Goal: Transaction & Acquisition: Purchase product/service

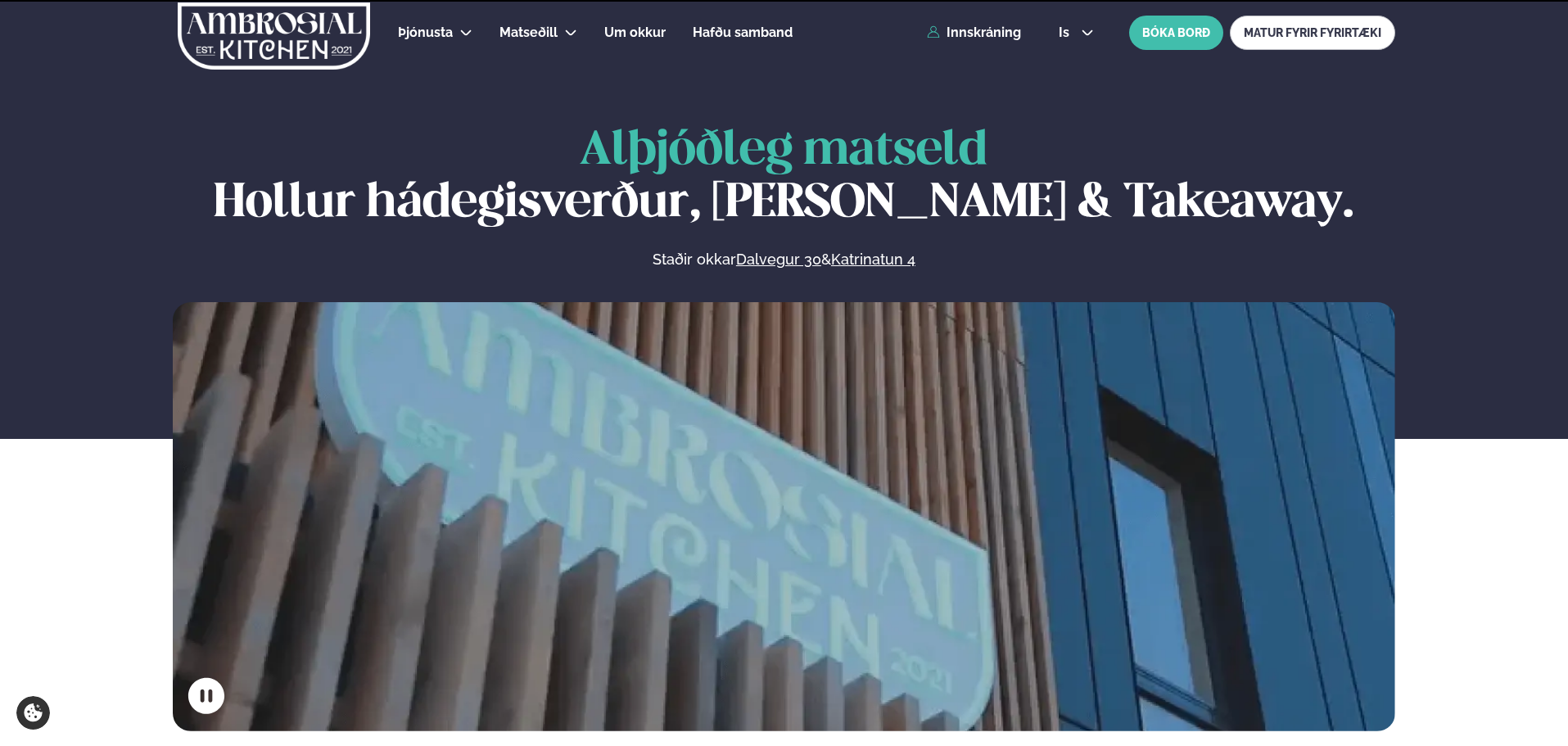
click at [1004, 40] on div "Þjónusta Hádegismatur fyrir fyrirtæki Fyrirtækja veitingar Einkapartý Matseðill…" at bounding box center [784, 33] width 1321 height 66
click at [1004, 29] on link "Innskráning" at bounding box center [974, 33] width 95 height 15
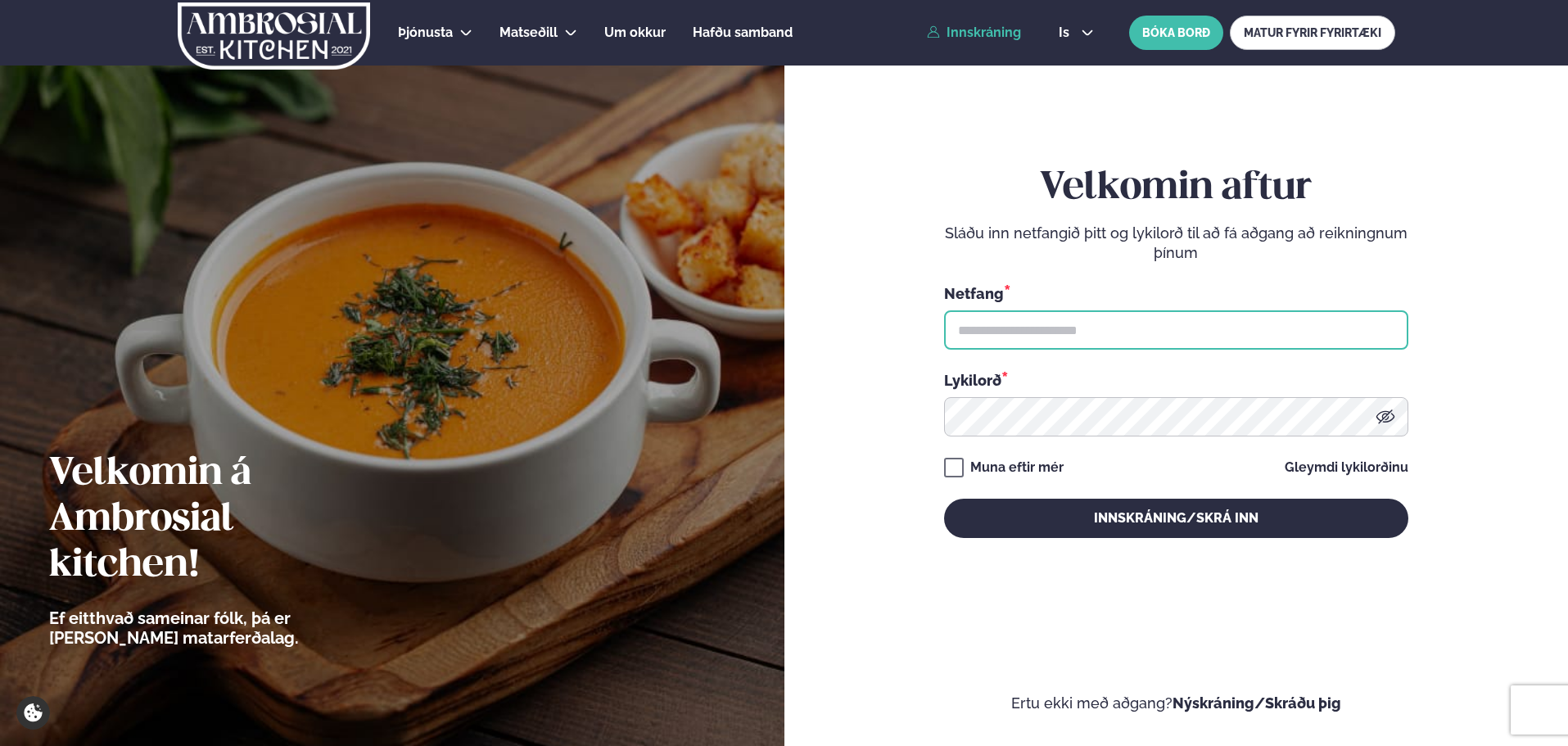
click at [1034, 349] on input "text" at bounding box center [1176, 330] width 465 height 39
type input "**********"
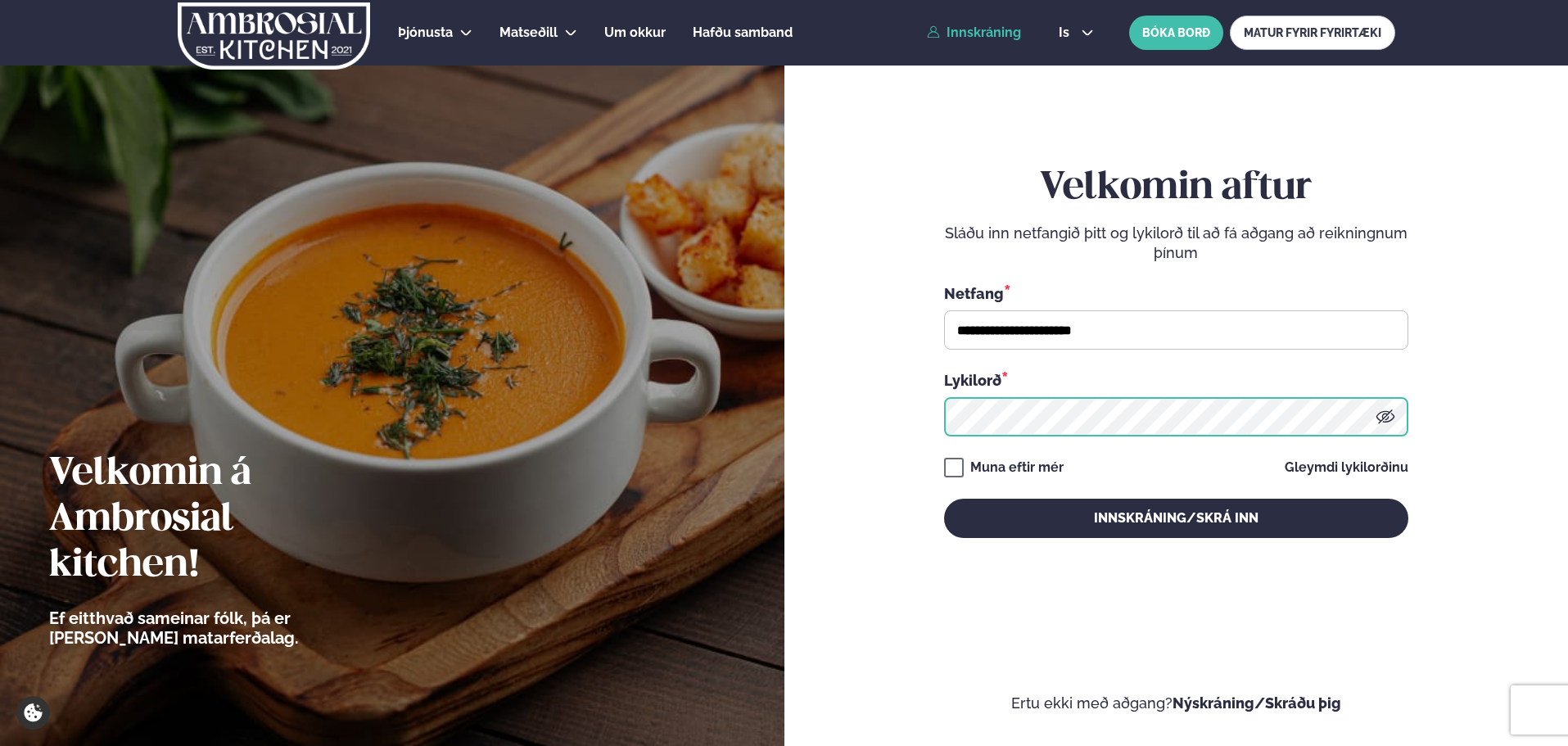
click at [944, 498] on button "Innskráning/Skrá inn" at bounding box center [1176, 518] width 465 height 39
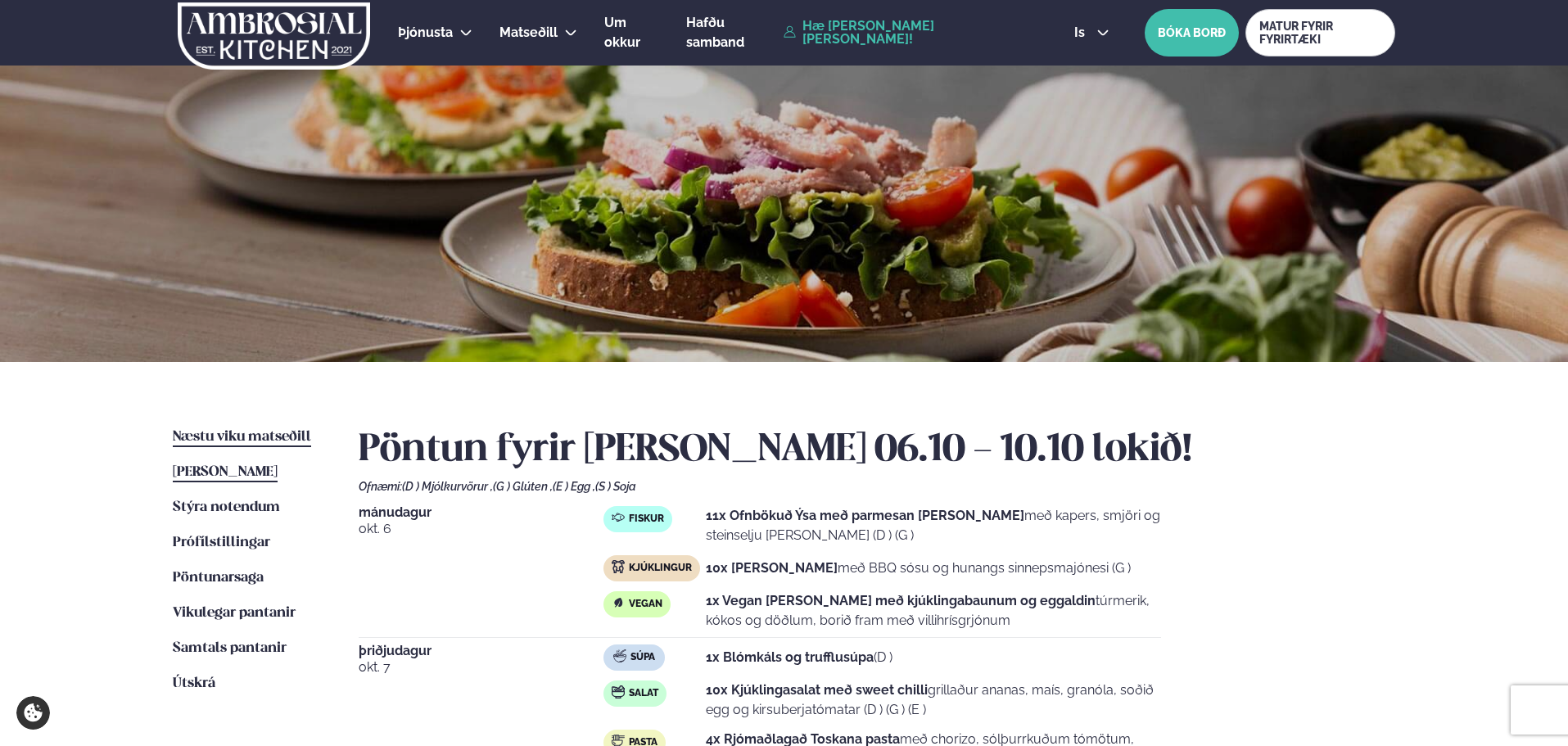
click at [278, 434] on span "Næstu viku matseðill" at bounding box center [242, 437] width 138 height 14
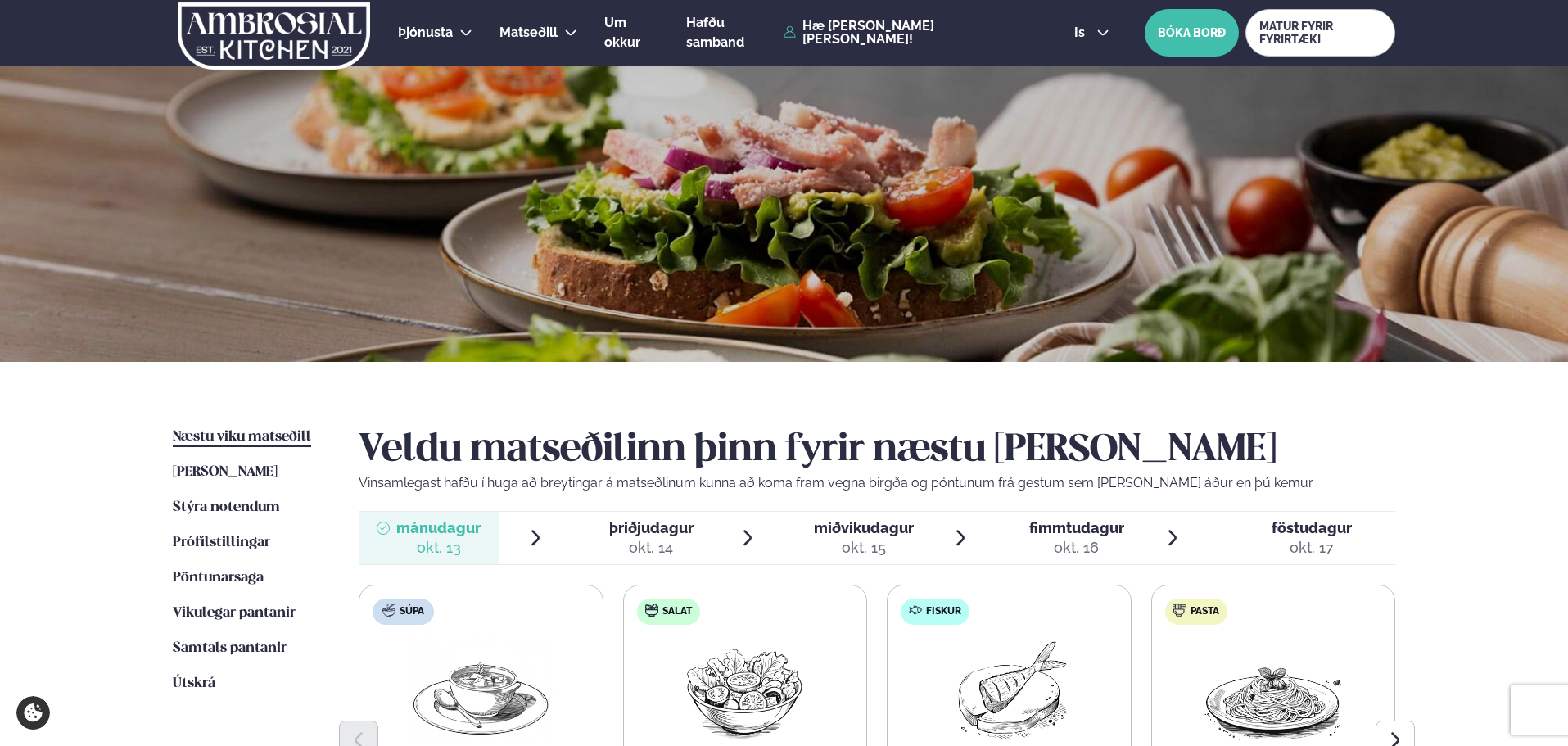
scroll to position [327, 0]
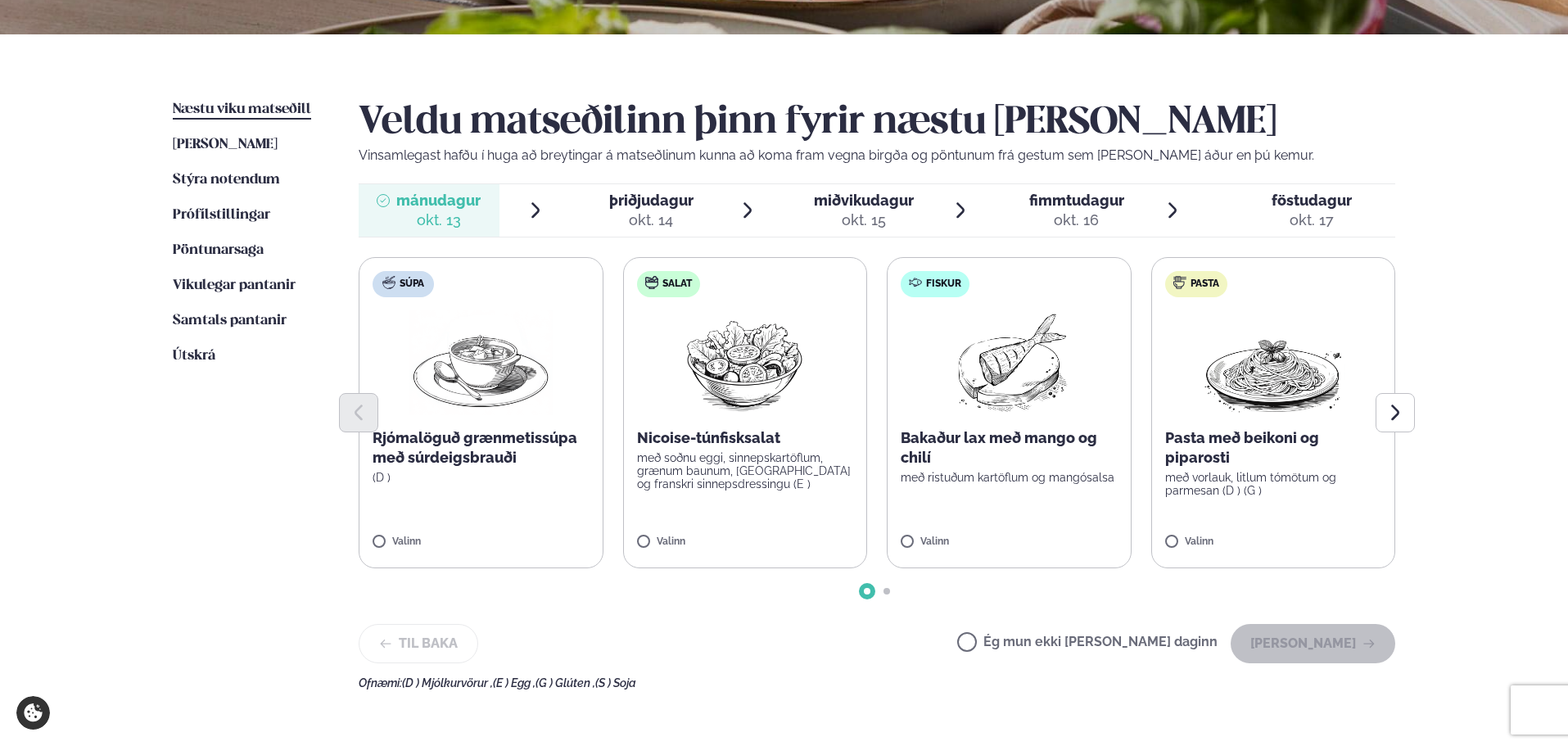
click at [472, 497] on label "Súpa Rjómalöguð grænmetissúpa með súrdeigsbrauði (D ) Valinn" at bounding box center [481, 413] width 245 height 311
click at [970, 481] on p "með ristuðum kartöflum og mangósalsa" at bounding box center [1009, 478] width 217 height 13
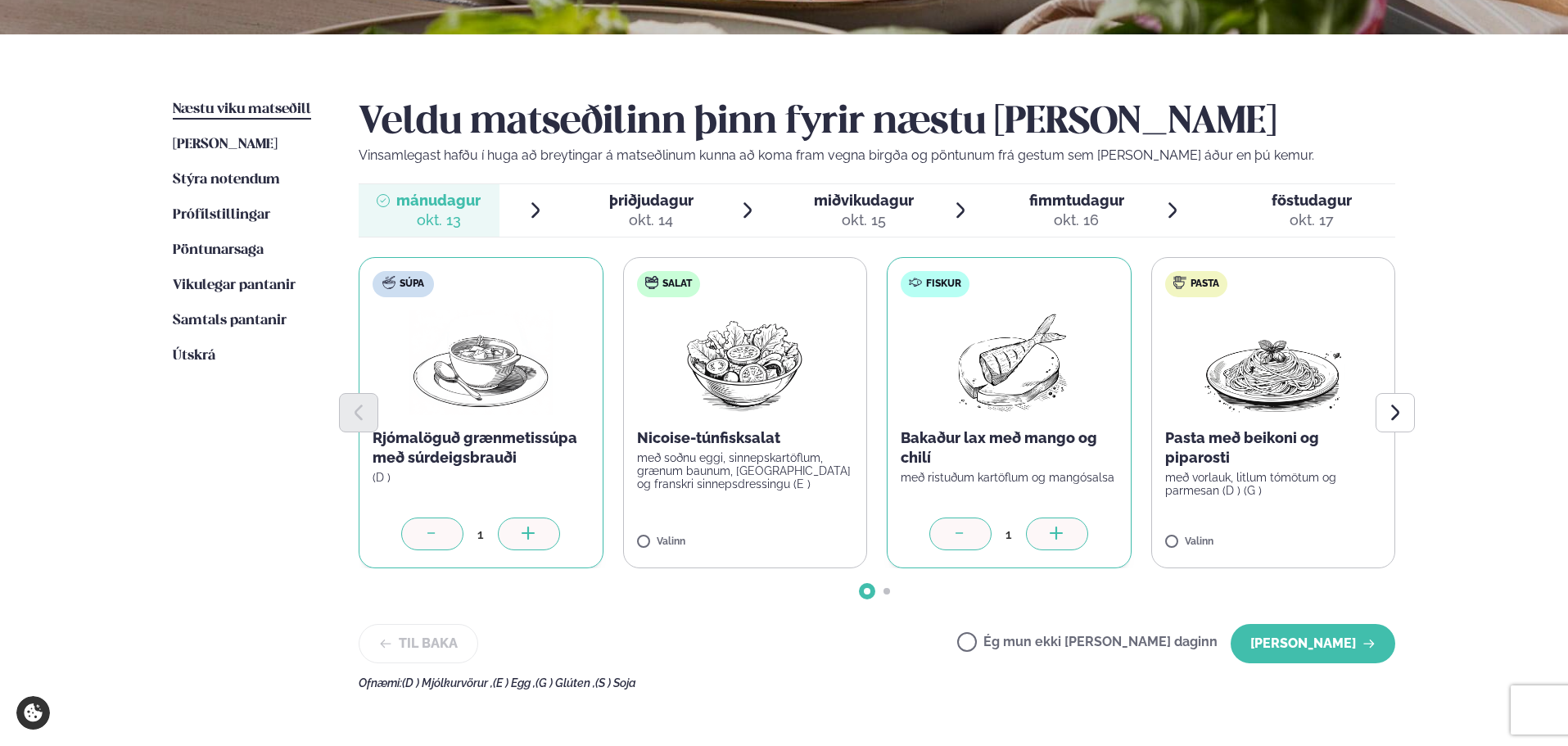
click at [1067, 536] on div at bounding box center [1057, 534] width 62 height 33
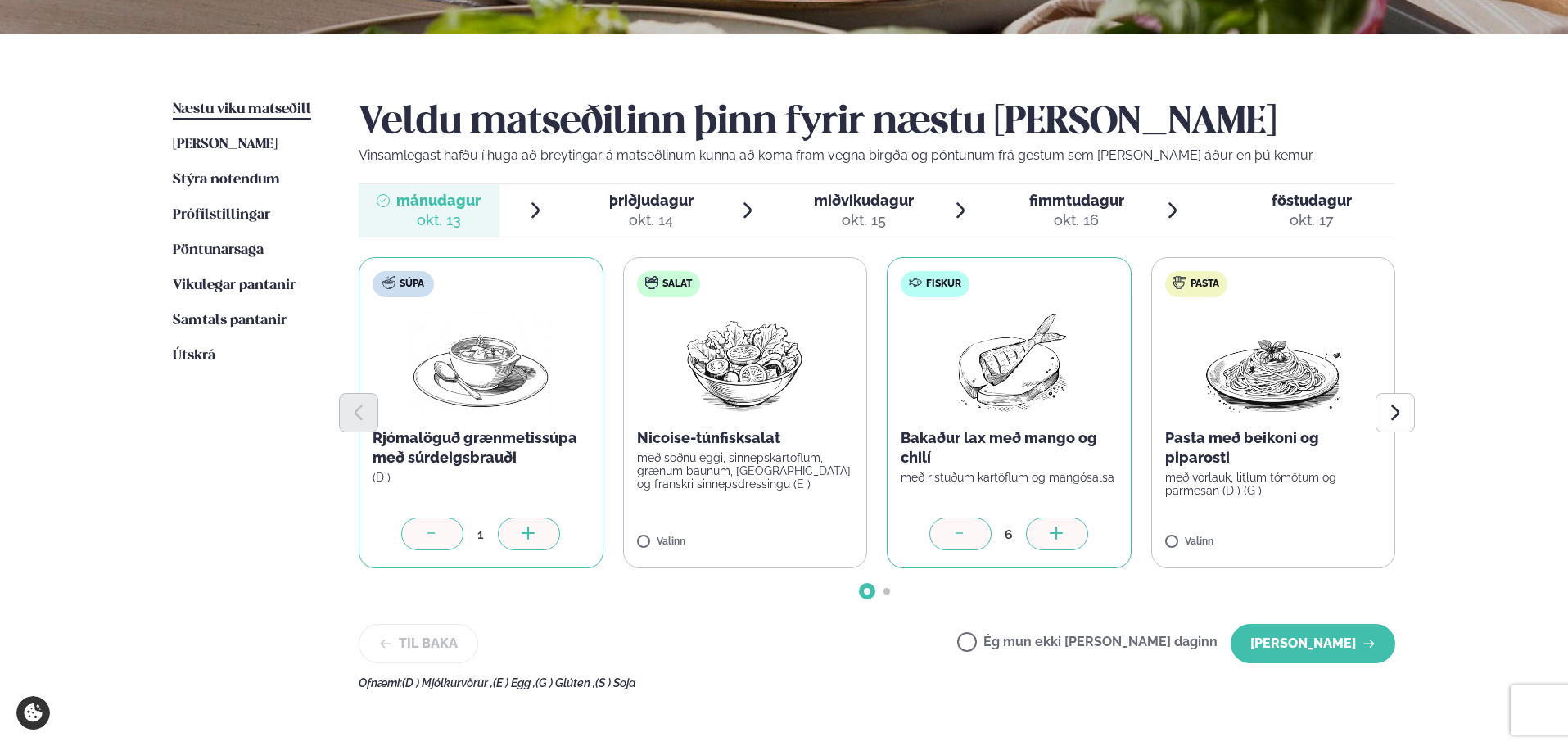
click at [1067, 536] on div at bounding box center [1057, 534] width 62 height 33
click at [1206, 462] on p "Pasta með beikoni og piparosti" at bounding box center [1274, 448] width 217 height 39
click at [1329, 531] on icon at bounding box center [1321, 535] width 16 height 16
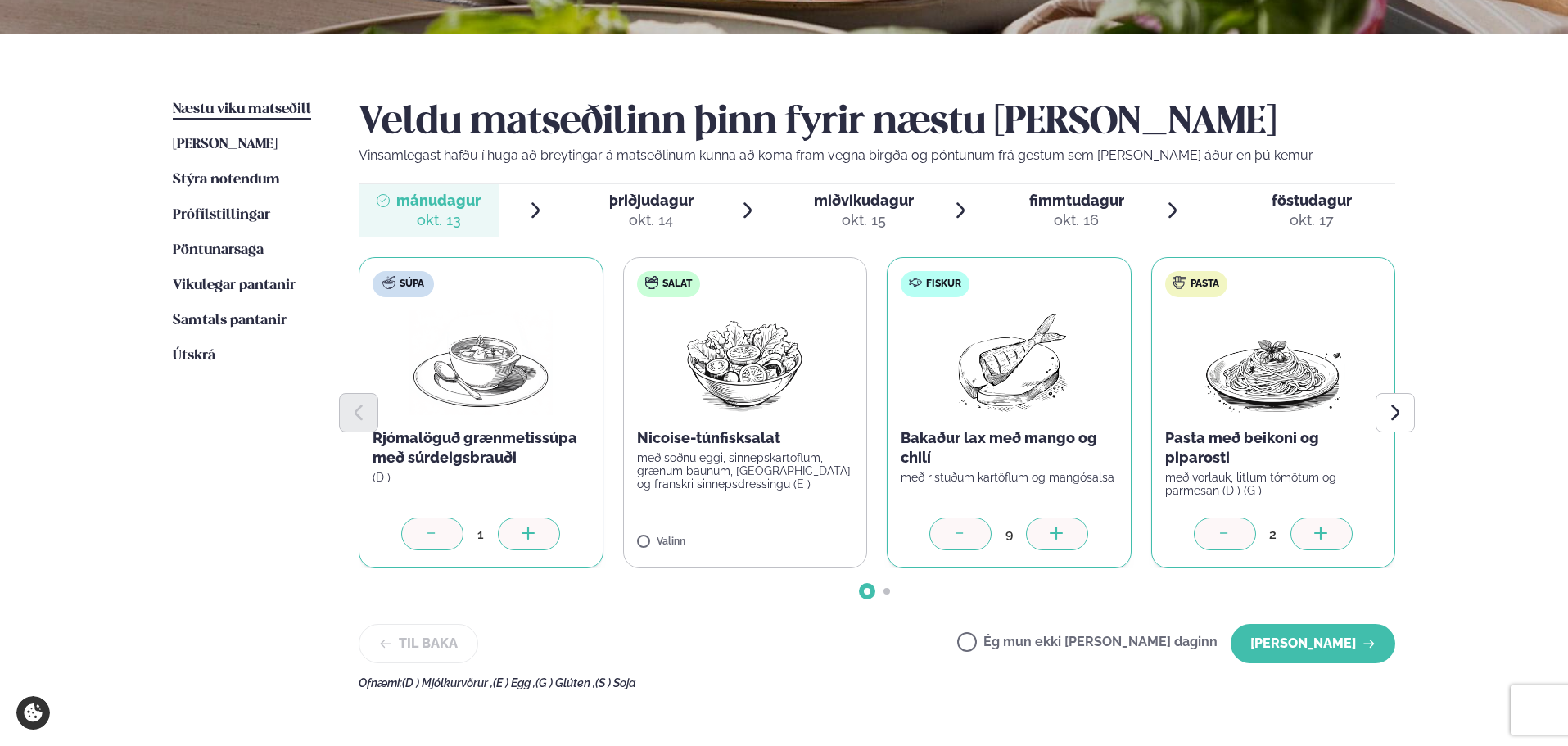
click at [1329, 531] on icon at bounding box center [1321, 535] width 16 height 16
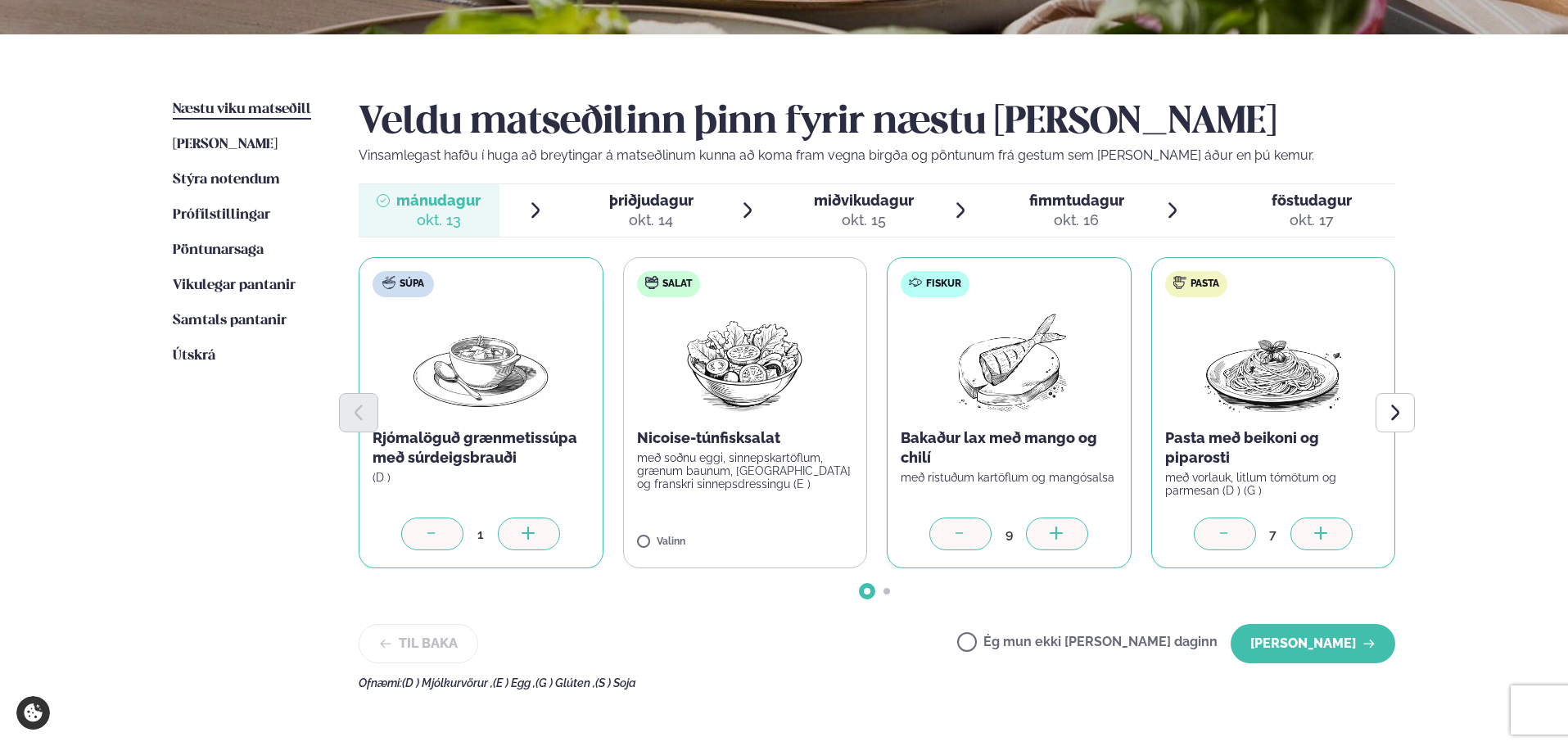
click at [1329, 531] on icon at bounding box center [1321, 535] width 16 height 16
click at [1307, 649] on button "[PERSON_NAME]" at bounding box center [1313, 644] width 164 height 39
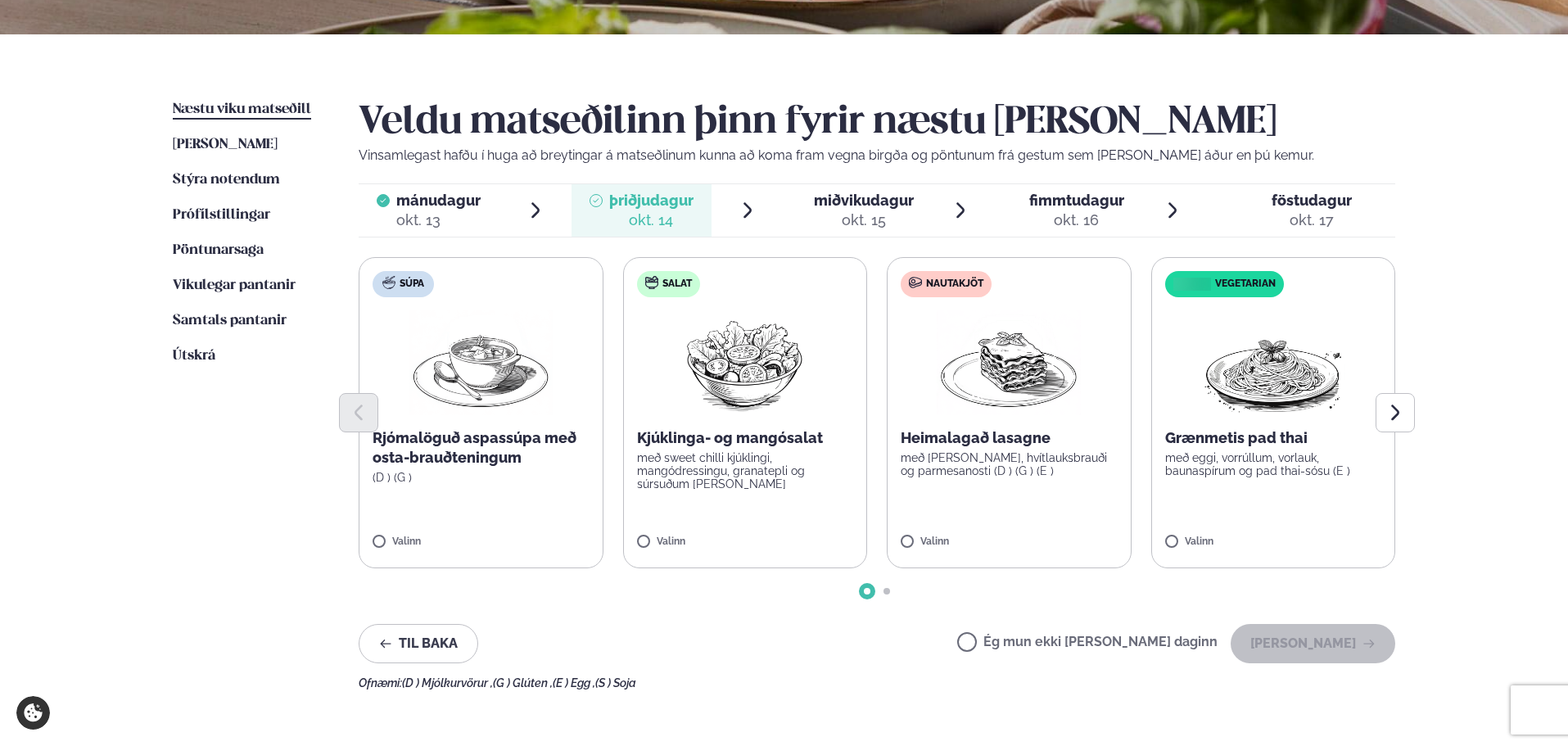
click at [510, 533] on label "Súpa Rjómalöguð aspassúpa með osta-brauðteningum (D ) (G ) Valinn" at bounding box center [481, 413] width 245 height 311
click at [545, 540] on div at bounding box center [529, 534] width 62 height 33
click at [1029, 464] on p "með [PERSON_NAME], hvítlauksbrauði og parmesanosti (D ) (G ) (E )" at bounding box center [1009, 465] width 217 height 26
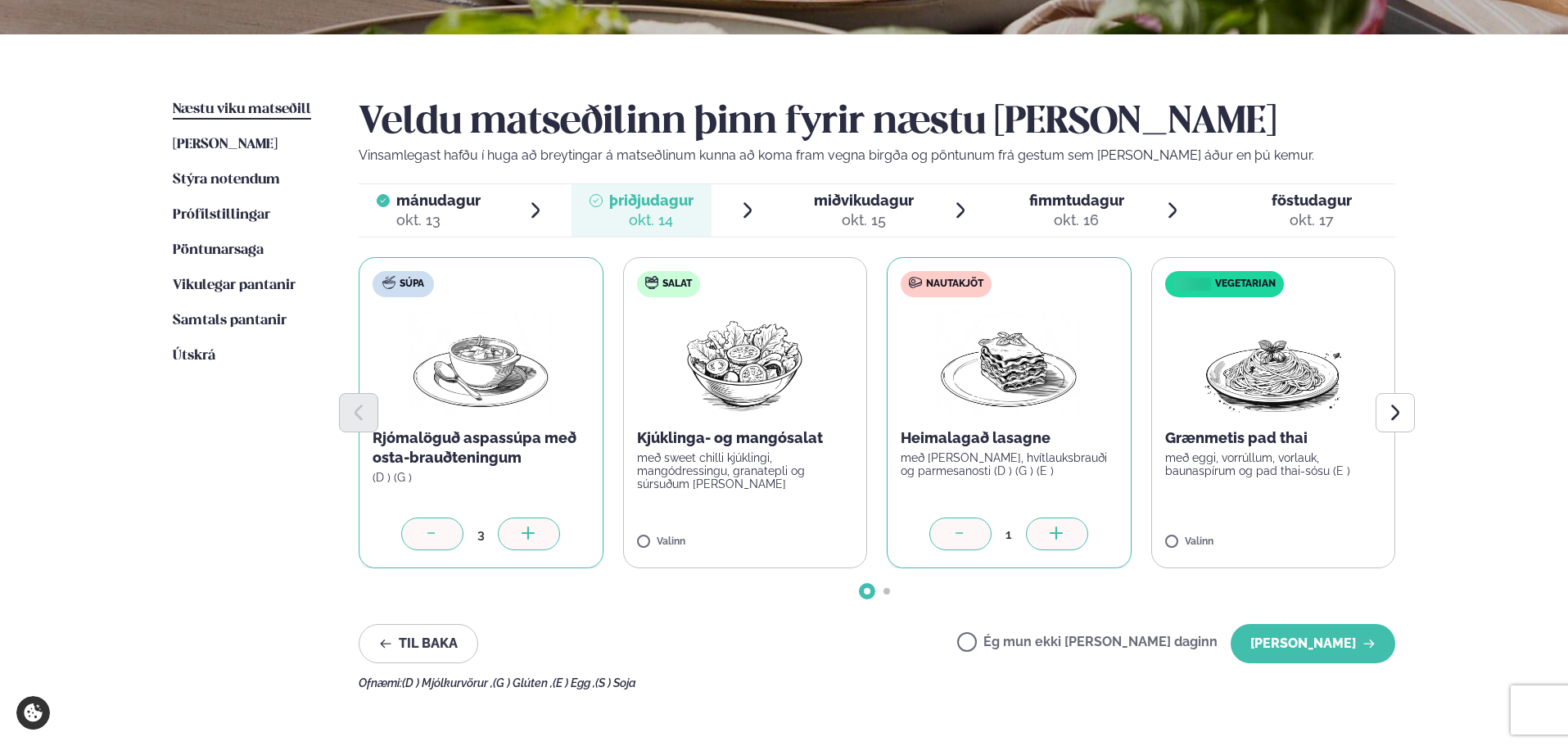
click at [1049, 534] on icon at bounding box center [1057, 535] width 16 height 16
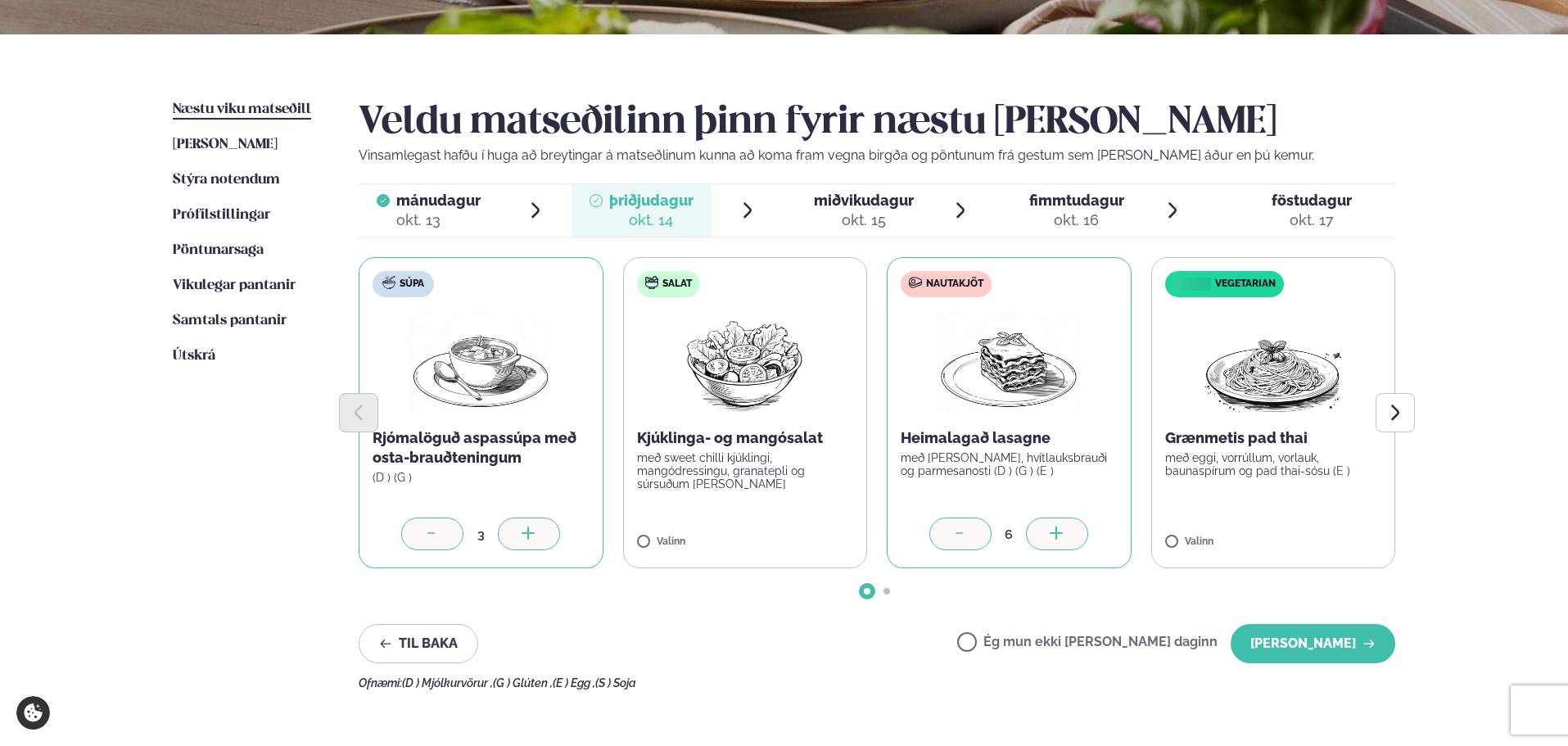
click at [1049, 534] on icon at bounding box center [1057, 535] width 16 height 16
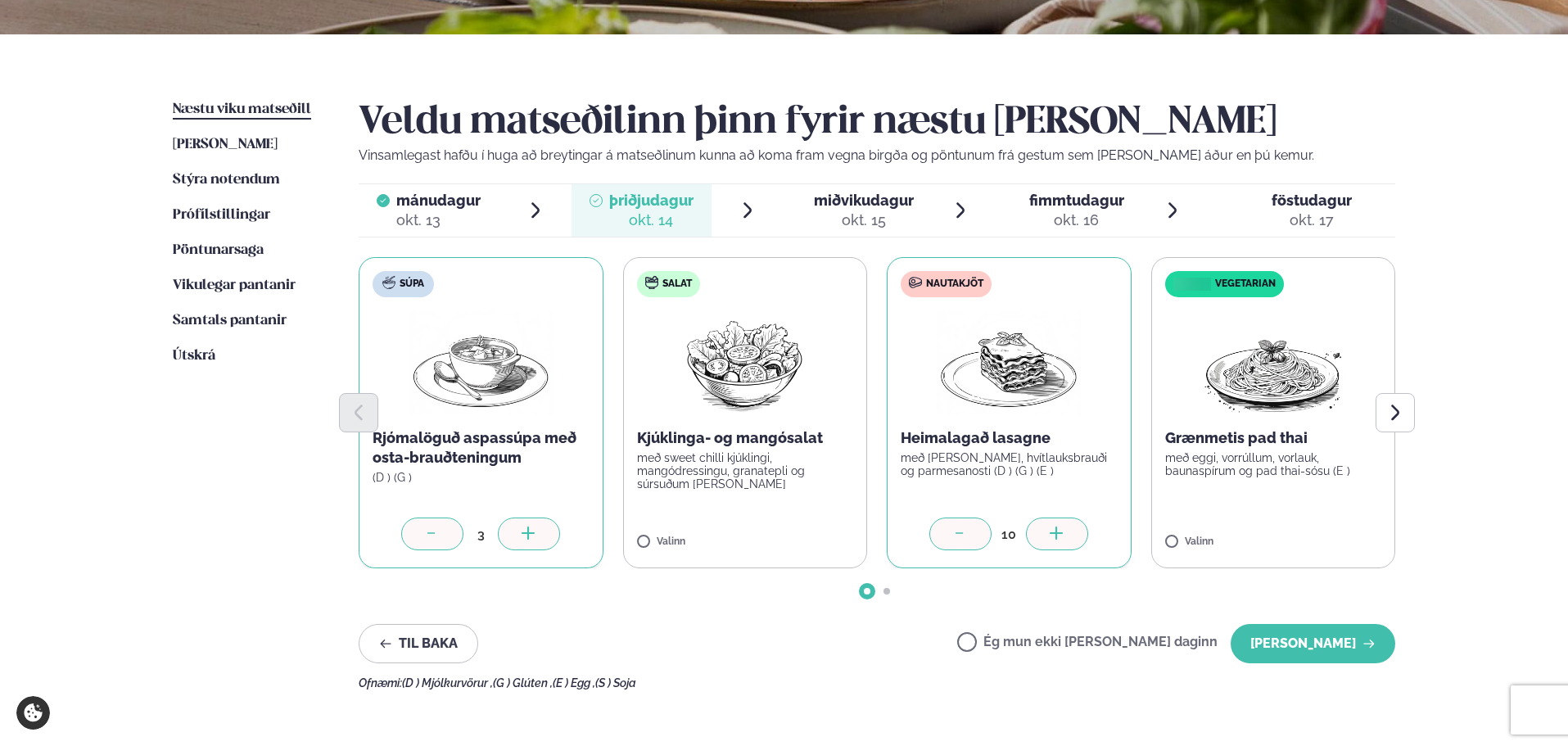
click at [1049, 534] on icon at bounding box center [1057, 535] width 16 height 16
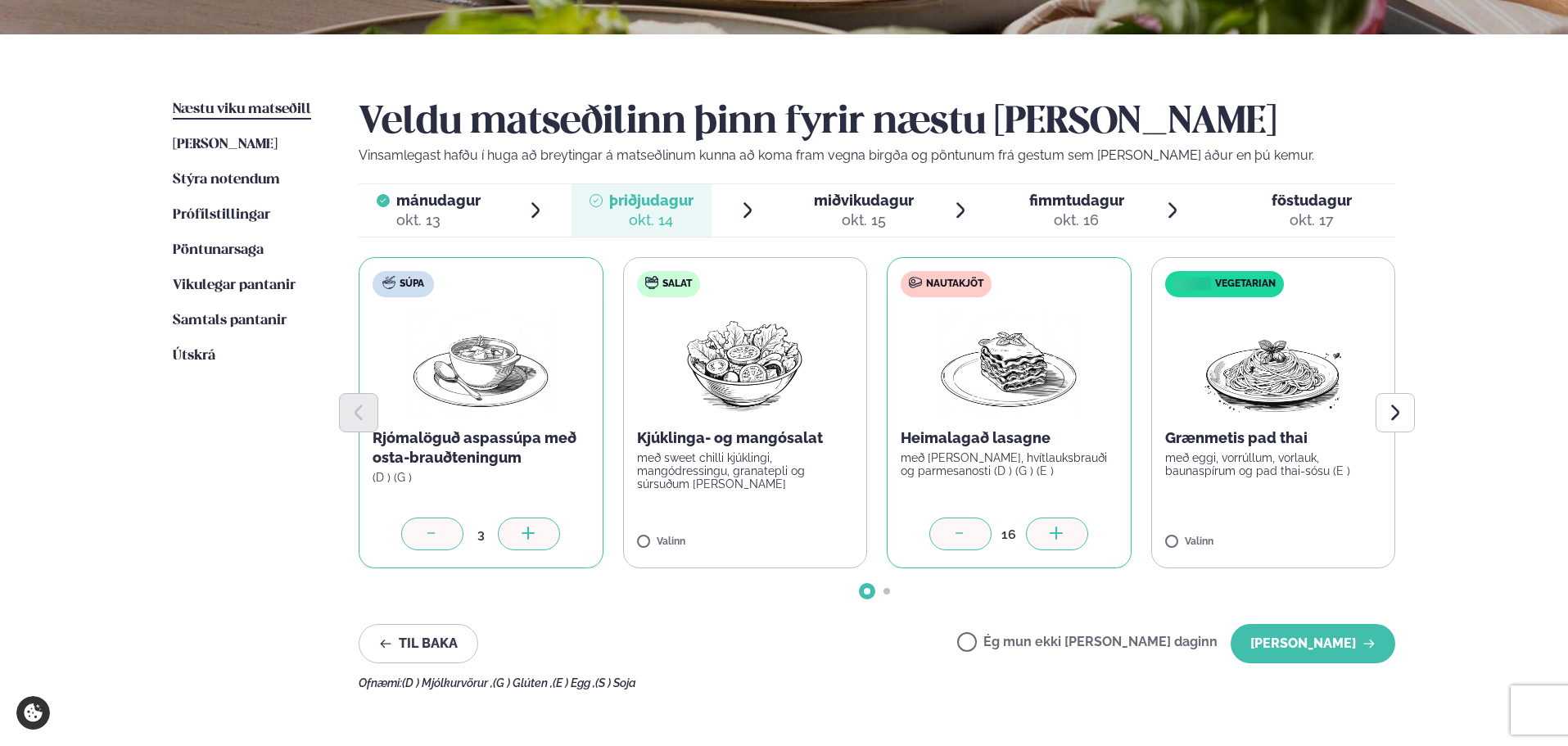
click at [1239, 474] on p "með eggi, vorrúllum, vorlauk, baunaspírum og pad thai-sósu (E )" at bounding box center [1274, 465] width 217 height 26
click at [1313, 531] on icon at bounding box center [1321, 535] width 16 height 16
click at [1392, 423] on icon "Next slide" at bounding box center [1395, 413] width 20 height 20
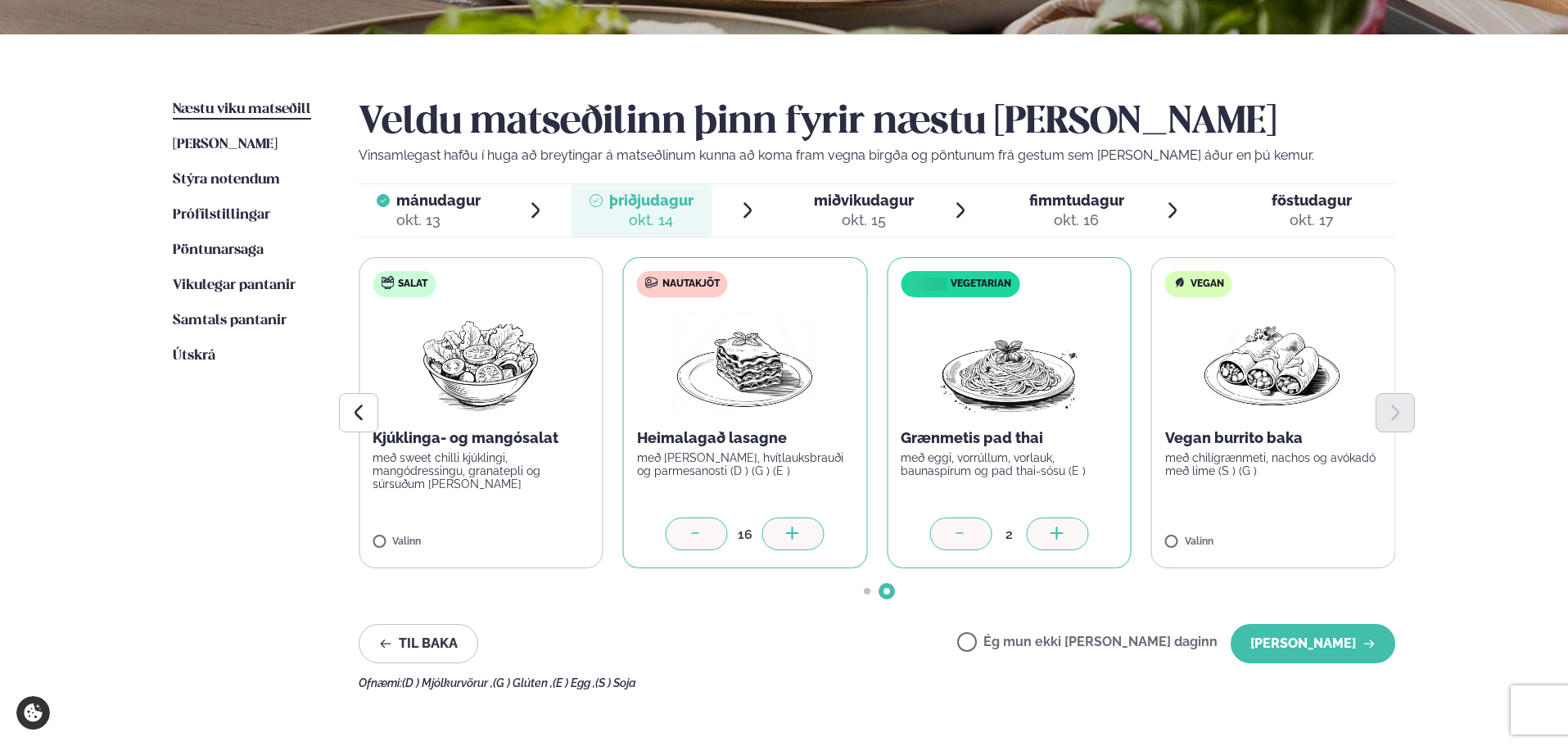
click at [1293, 472] on p "með chilígrænmeti, nachos og avókadó með lime (S ) (G )" at bounding box center [1274, 465] width 217 height 26
click at [1300, 537] on div at bounding box center [1321, 534] width 62 height 33
click at [1301, 646] on button "[PERSON_NAME]" at bounding box center [1313, 644] width 164 height 39
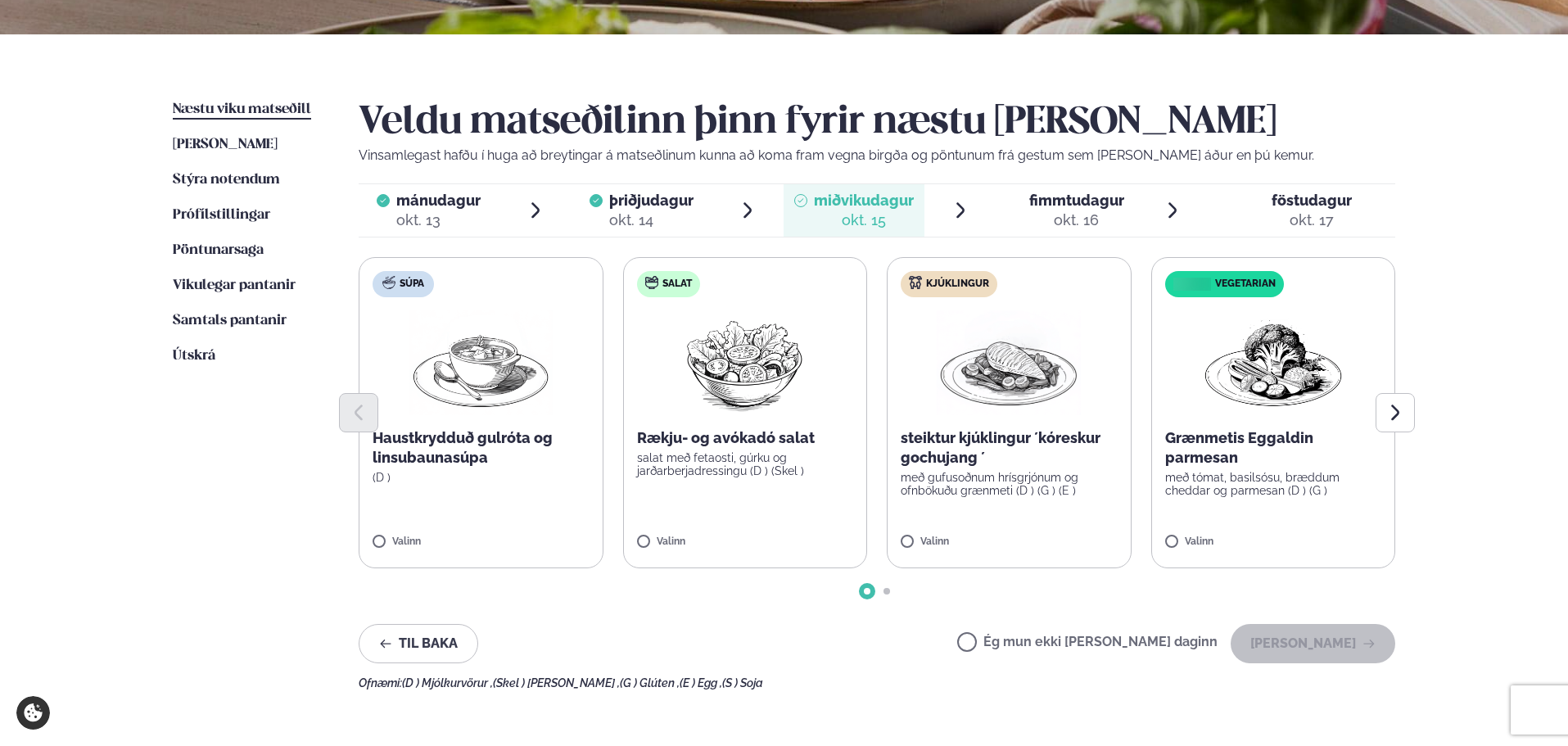
click at [709, 443] on p "Rækju- og avókadó salat" at bounding box center [746, 438] width 217 height 20
click at [791, 532] on icon at bounding box center [793, 535] width 16 height 16
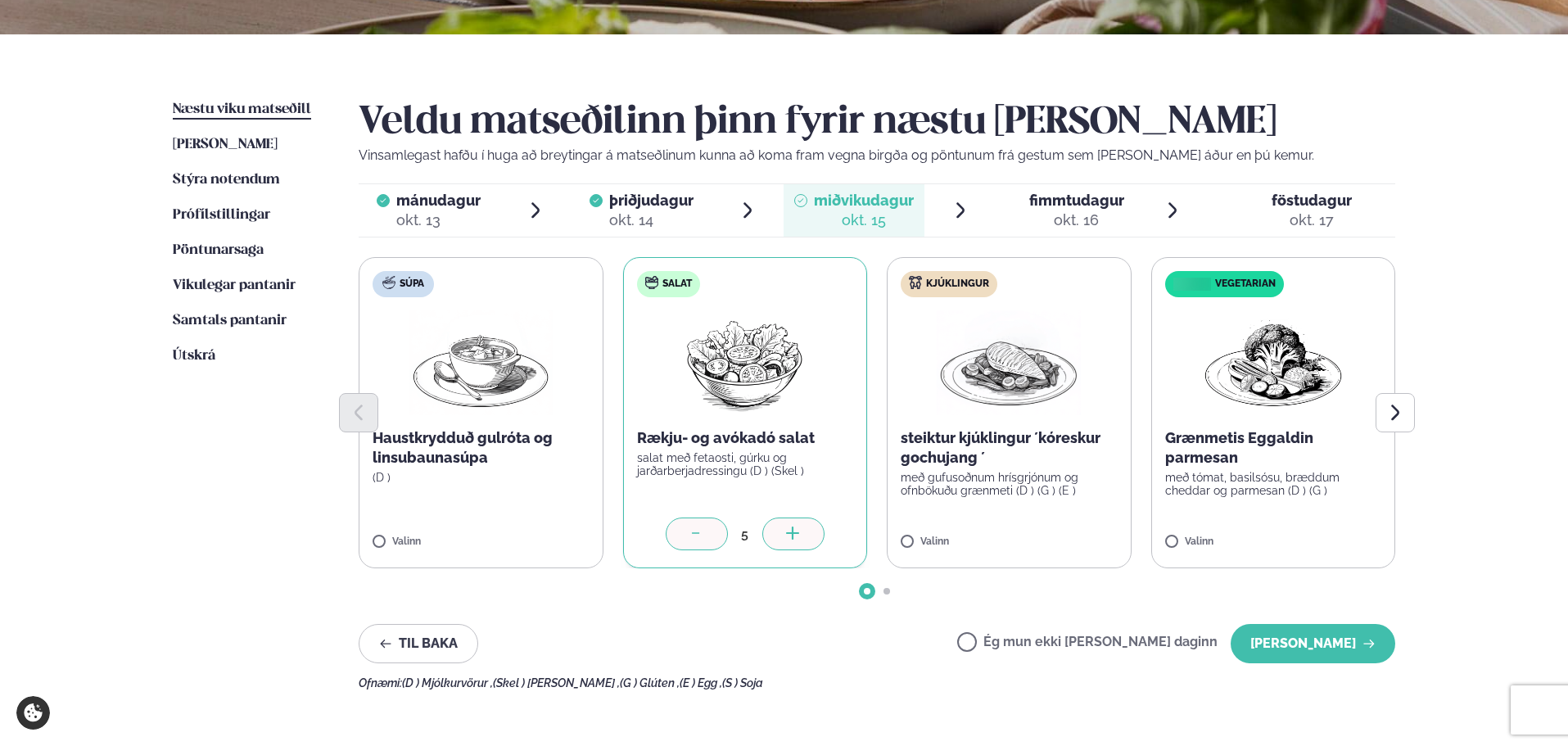
click at [791, 532] on icon at bounding box center [793, 535] width 16 height 16
click at [682, 531] on div at bounding box center [696, 534] width 62 height 33
click at [1043, 462] on p "steiktur kjúklingur ´kóreskur gochujang ´" at bounding box center [1009, 448] width 217 height 39
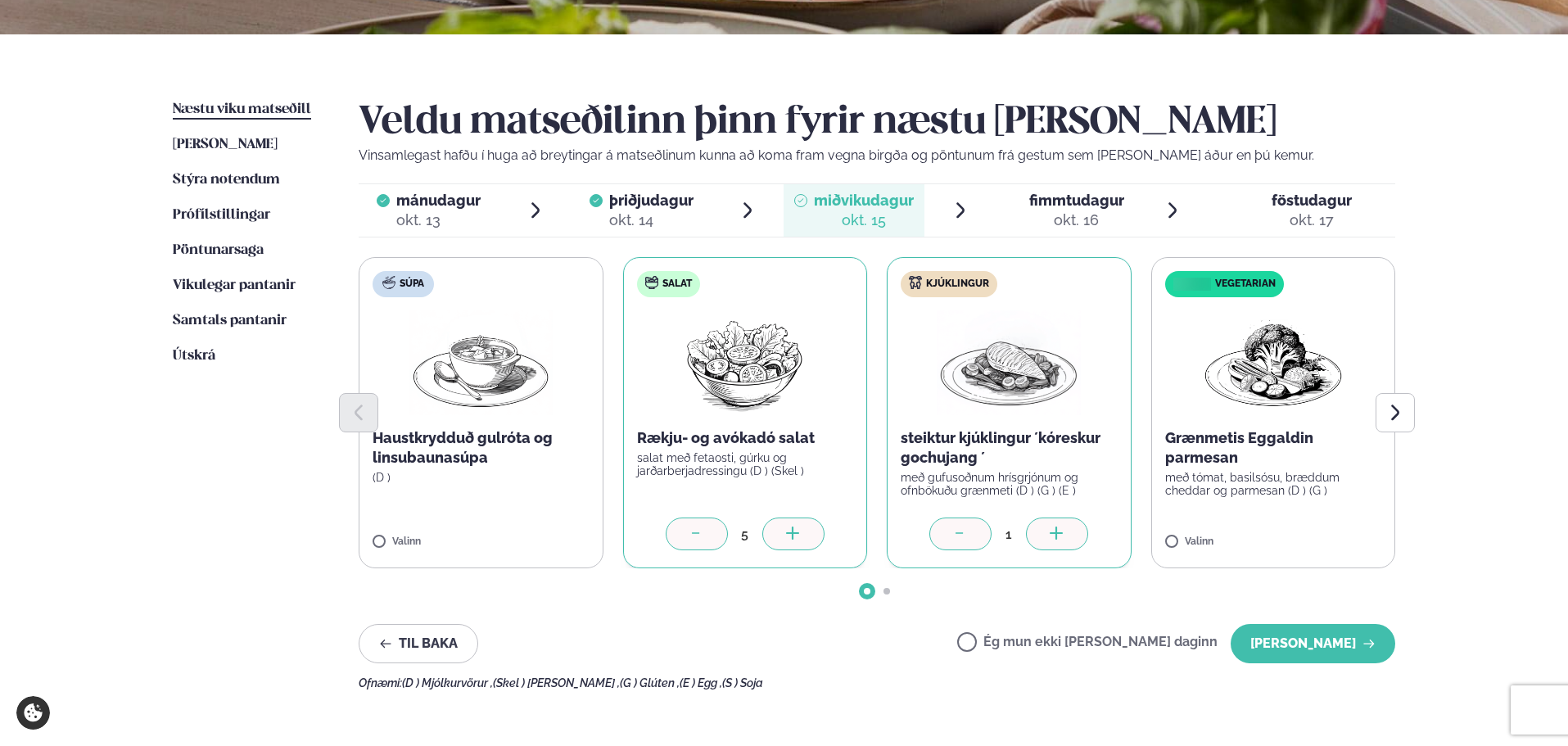
click at [1071, 535] on div at bounding box center [1057, 534] width 62 height 33
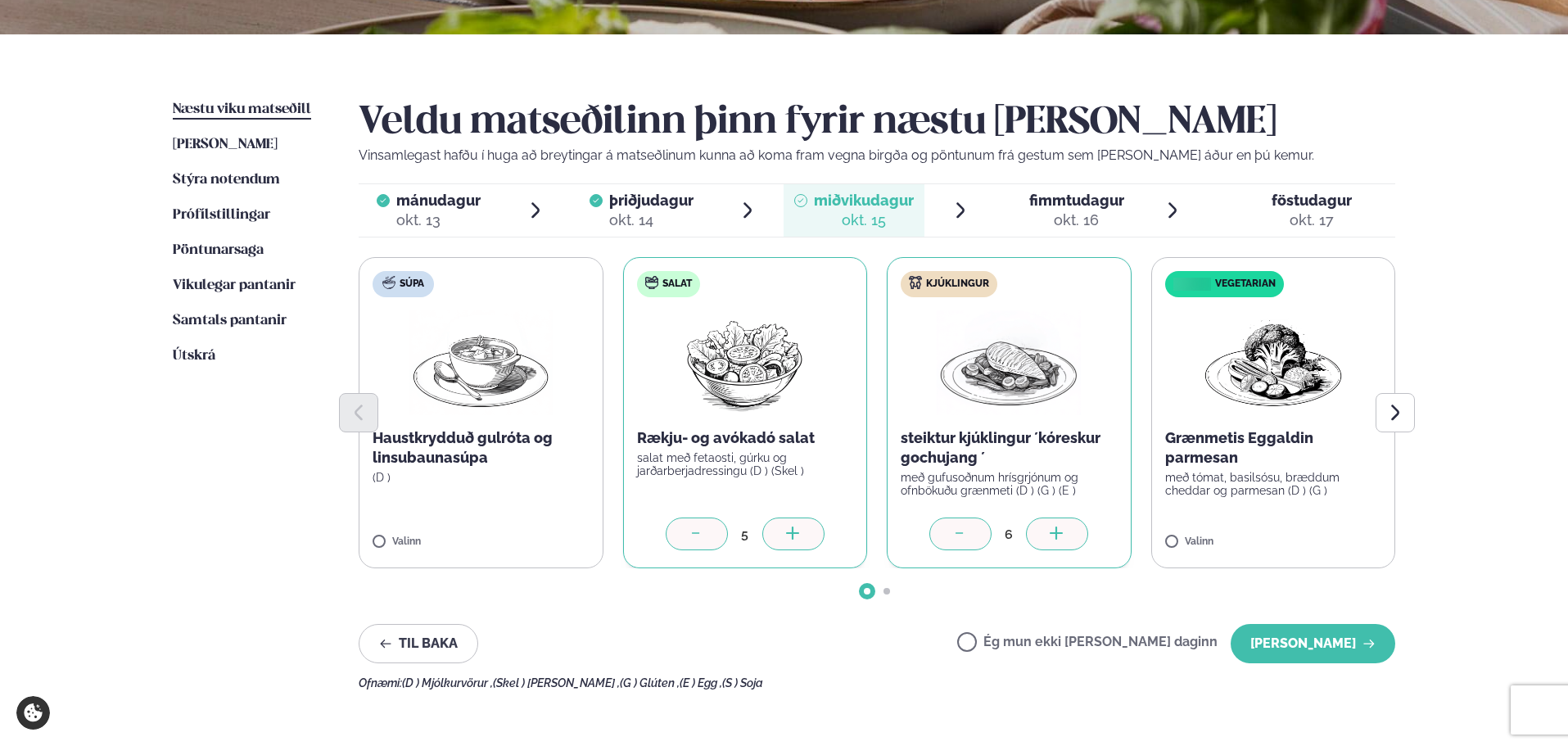
click at [1071, 535] on div at bounding box center [1057, 534] width 62 height 33
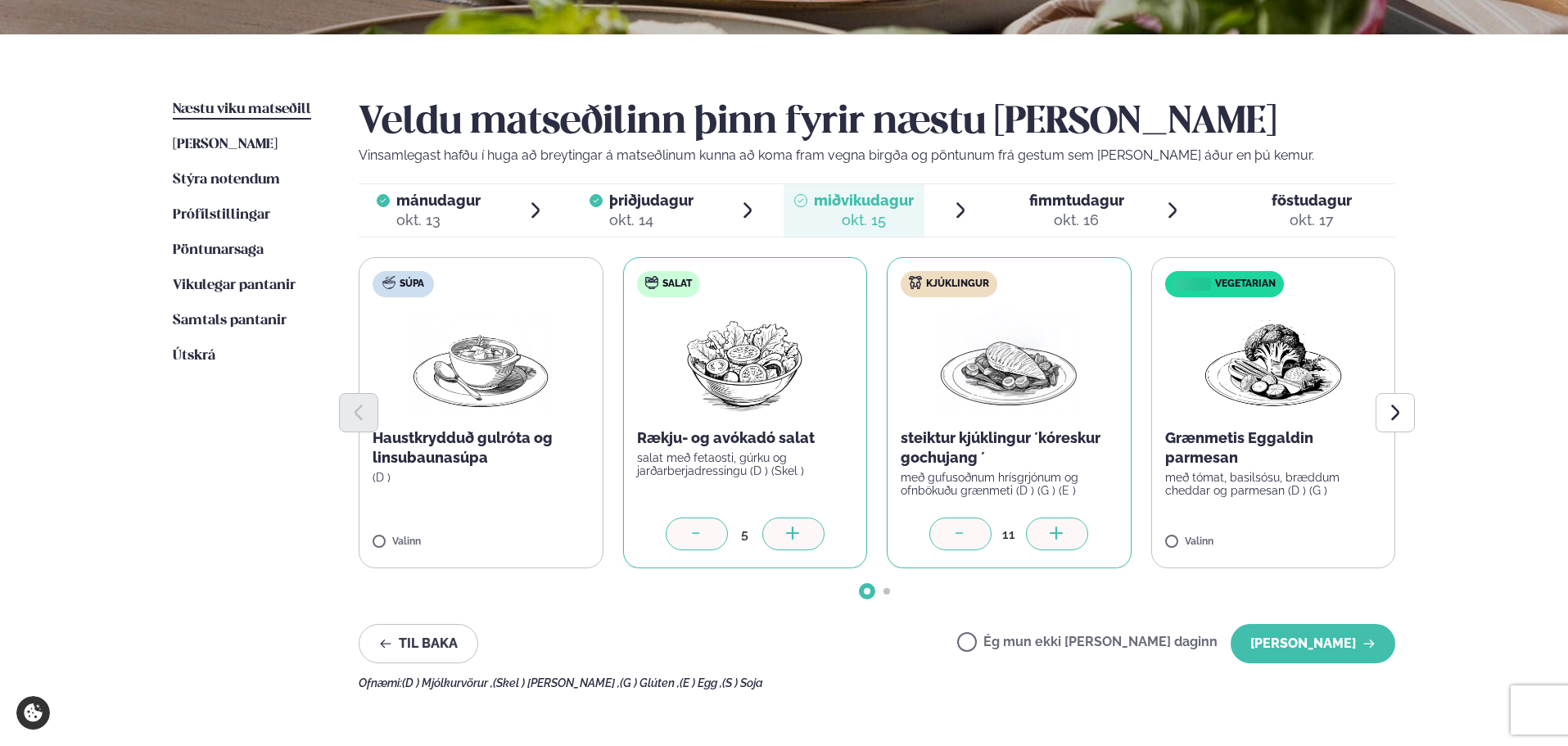
click at [1071, 535] on div at bounding box center [1057, 534] width 62 height 33
click at [1263, 654] on button "[PERSON_NAME]" at bounding box center [1313, 644] width 164 height 39
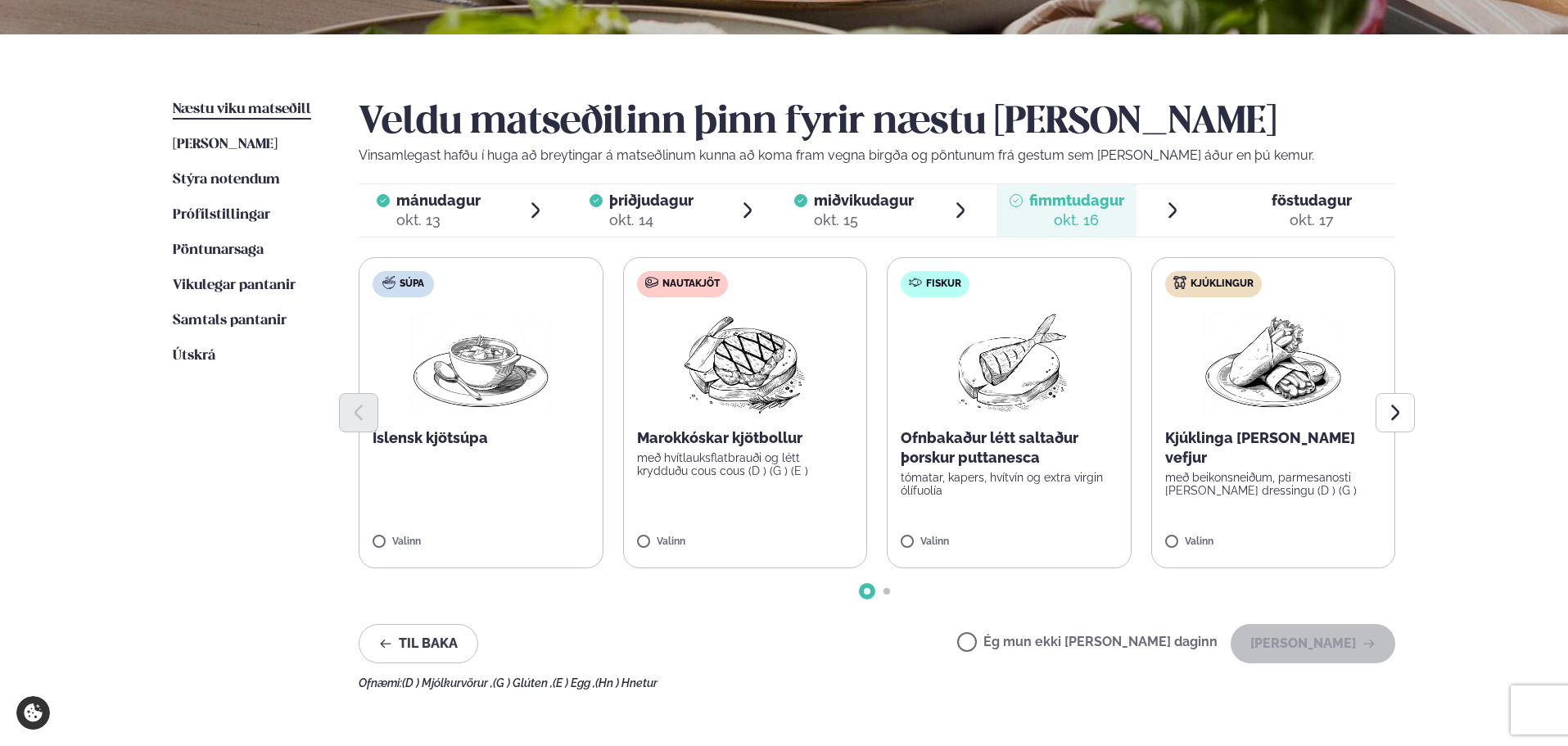
click at [527, 473] on label "Súpa Íslensk kjötsúpa Valinn" at bounding box center [481, 413] width 245 height 311
click at [542, 537] on div at bounding box center [529, 534] width 62 height 33
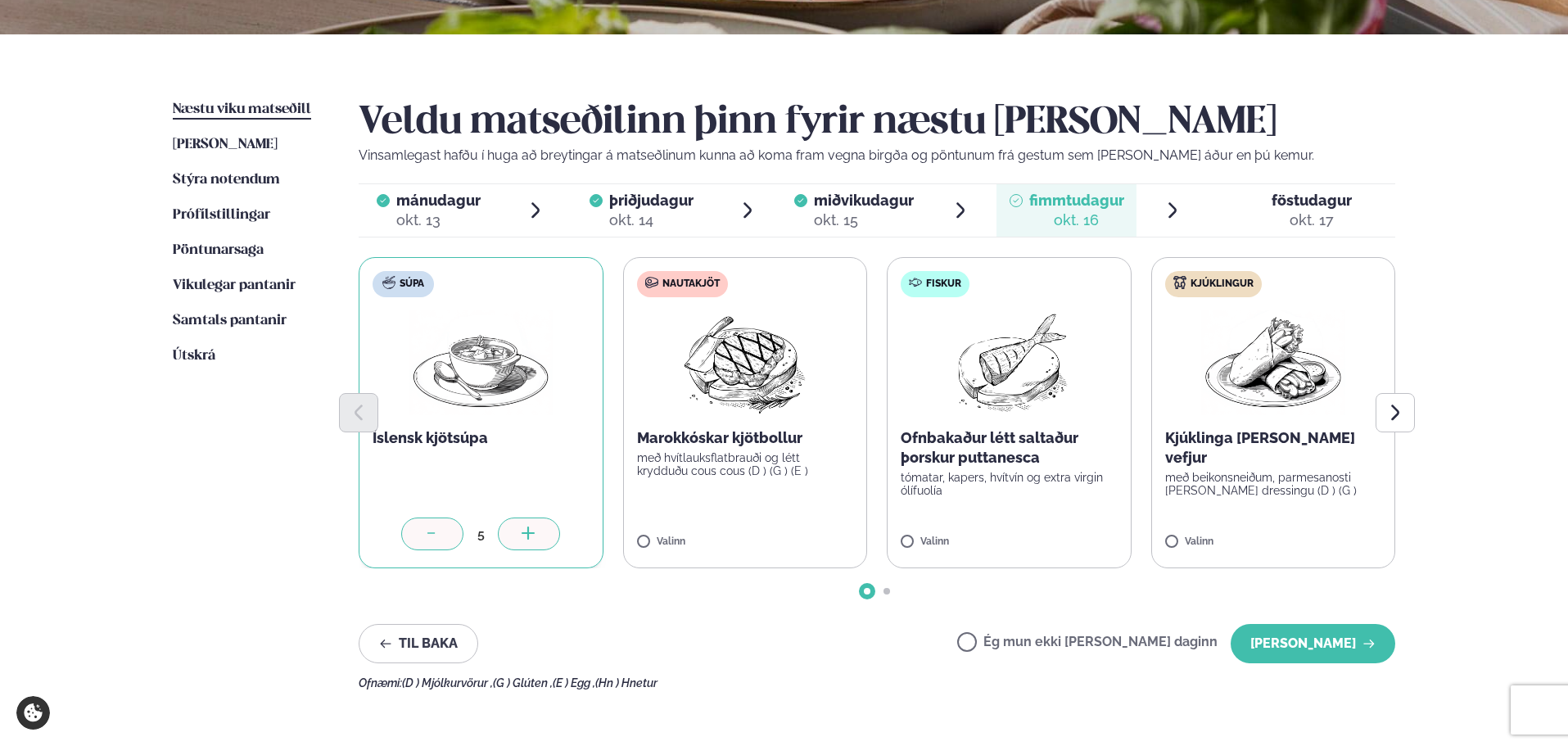
click at [800, 489] on label "Nautakjöt Marokkóskar kjötbollur með hvítlauksflatbrauði og létt krydduðu cous …" at bounding box center [746, 413] width 245 height 311
click at [820, 531] on div at bounding box center [793, 534] width 62 height 33
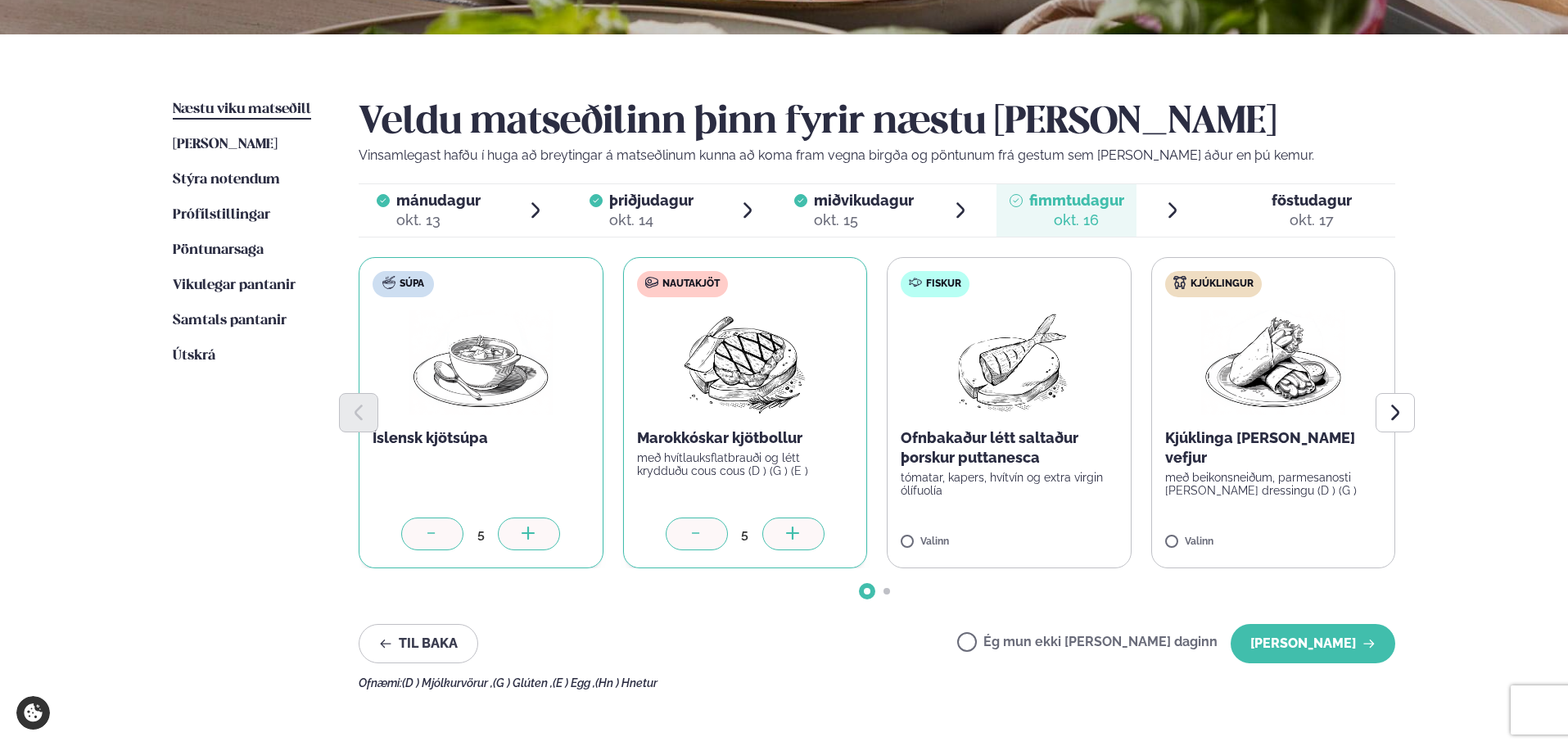
click at [820, 531] on div at bounding box center [793, 534] width 62 height 33
click at [1050, 475] on p "tómatar, kapers, hvítvín og extra virgin ólífuolía" at bounding box center [1009, 484] width 217 height 26
click at [1046, 533] on div at bounding box center [1057, 534] width 62 height 33
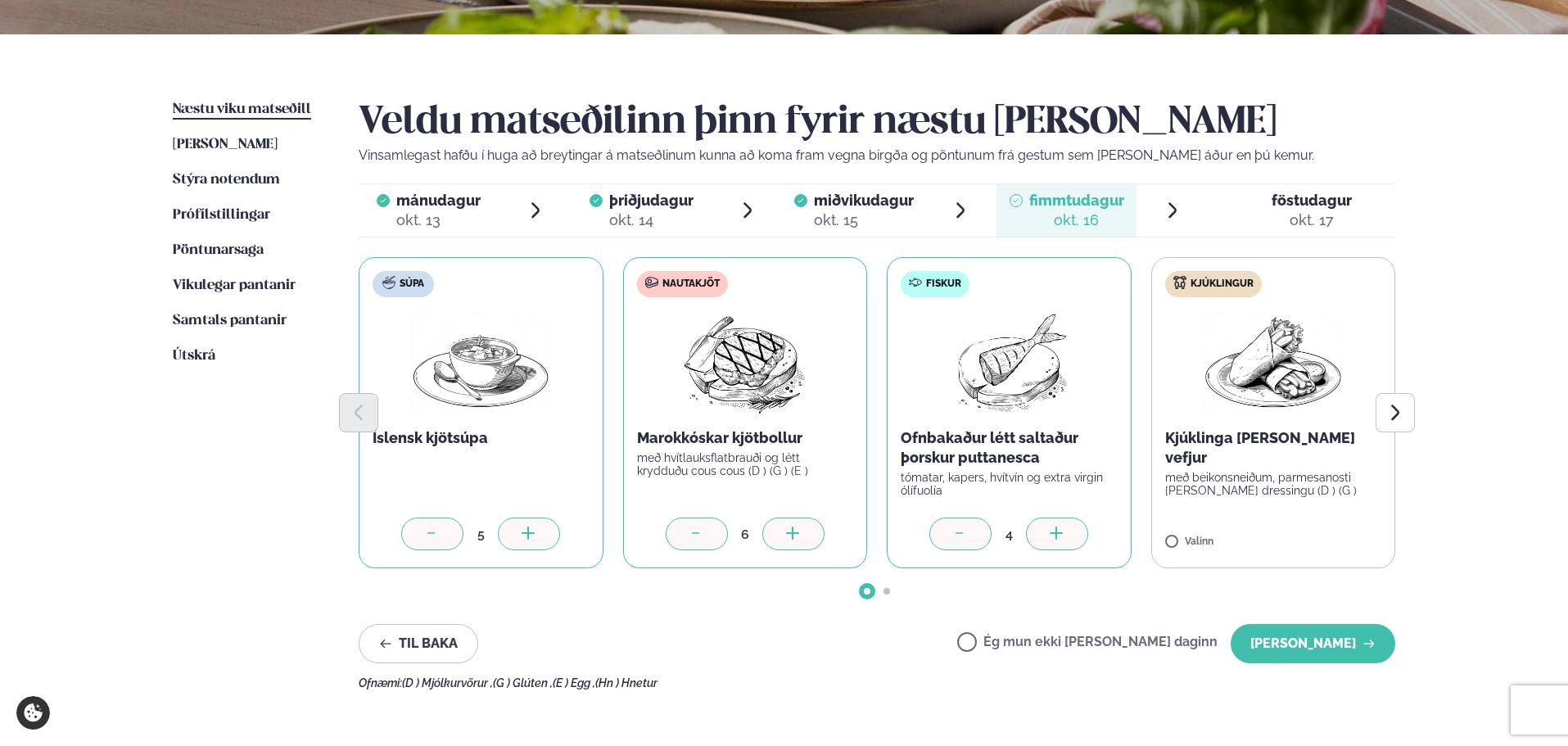
click at [950, 528] on div at bounding box center [960, 534] width 62 height 33
click at [1284, 507] on label "Kjúklingur Kjúklinga [PERSON_NAME] vefjur með beikonsneiðum, parmesanosti [PERS…" at bounding box center [1274, 413] width 245 height 311
click at [1316, 536] on icon at bounding box center [1321, 535] width 16 height 16
click at [1201, 531] on div at bounding box center [1225, 534] width 62 height 33
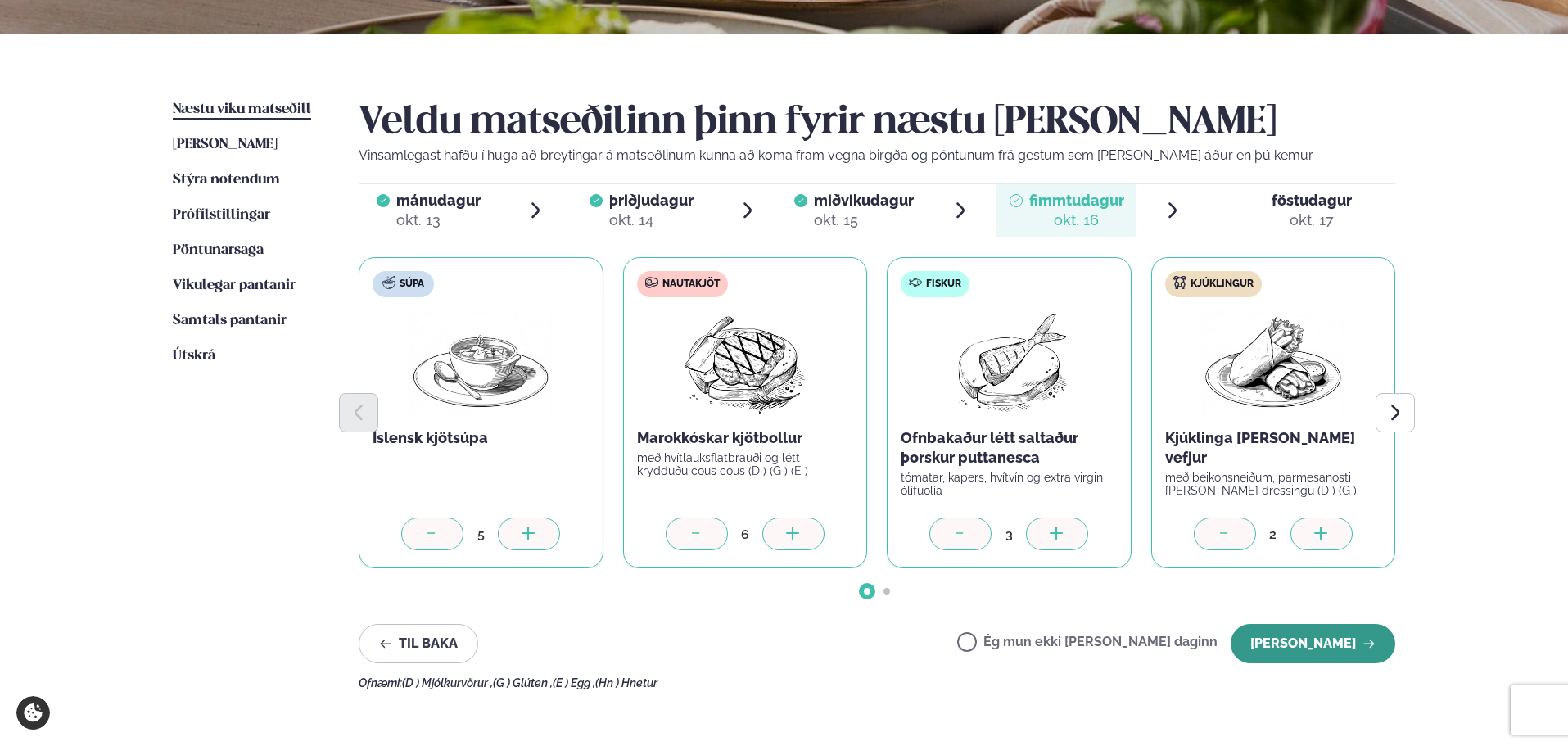
click at [1327, 637] on button "[PERSON_NAME]" at bounding box center [1313, 644] width 164 height 39
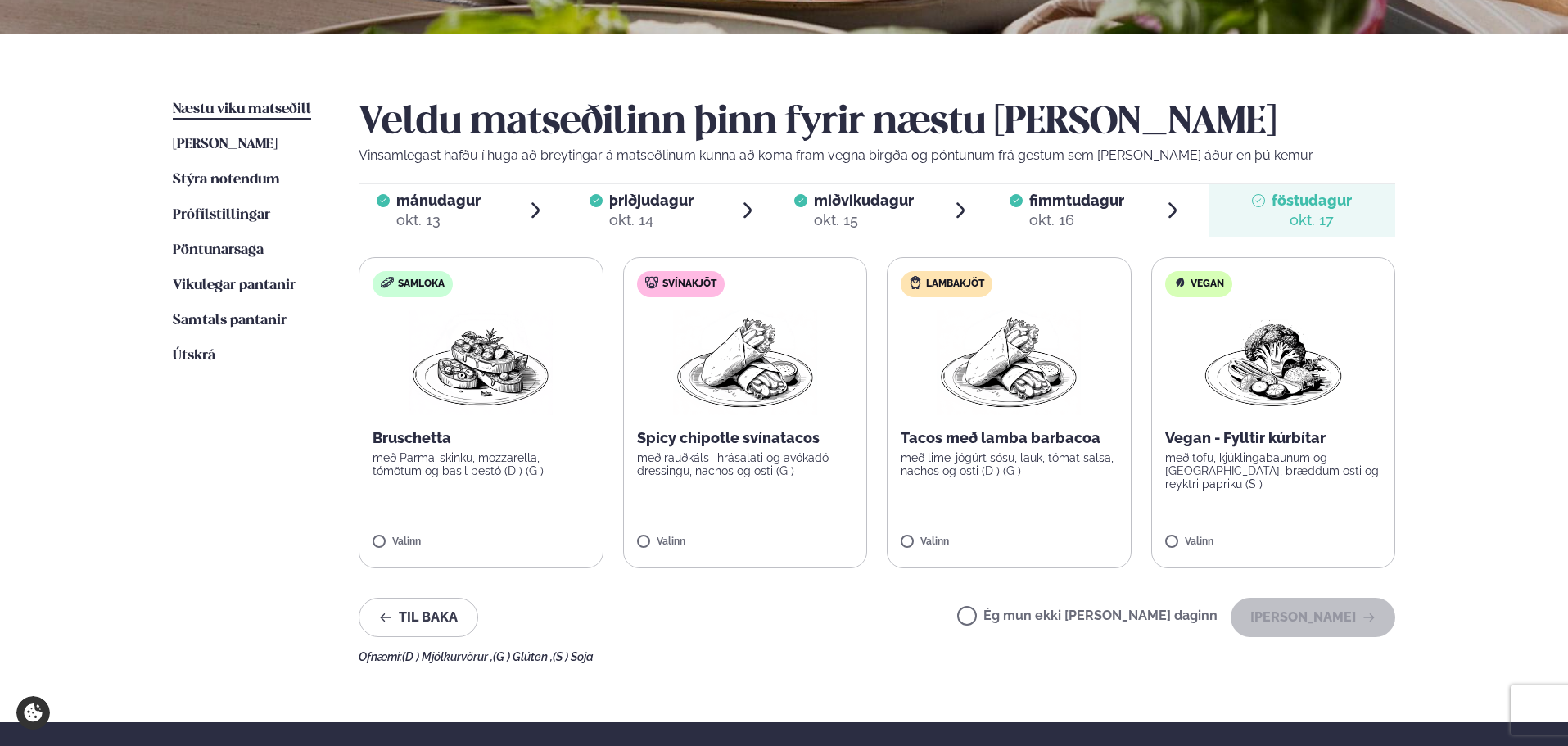
click at [532, 456] on p "með Parma-skinku, mozzarella, tómötum og basil pestó (D ) (G )" at bounding box center [481, 465] width 217 height 26
click at [542, 534] on div at bounding box center [529, 534] width 62 height 33
click at [725, 473] on p "með rauðkáls- hrásalati og avókadó dressingu, nachos og osti (G )" at bounding box center [746, 465] width 217 height 26
click at [819, 524] on div at bounding box center [793, 534] width 62 height 33
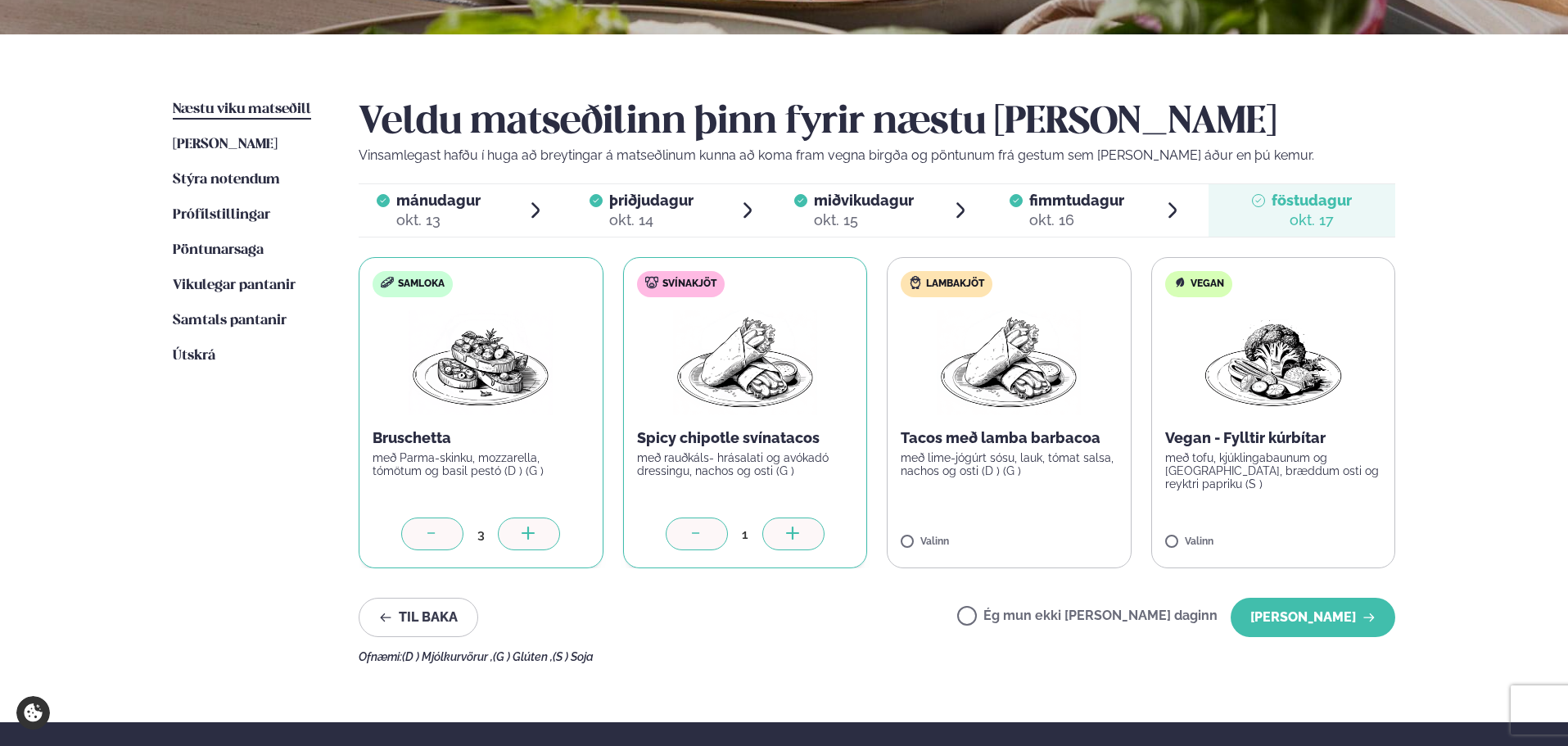
click at [819, 524] on div at bounding box center [793, 534] width 62 height 33
click at [1038, 487] on label "Lambakjöt Tacos með lamba barbacoa með lime-jógúrt sósu, lauk, tómat salsa, nac…" at bounding box center [1009, 413] width 245 height 311
click at [1063, 535] on icon at bounding box center [1057, 535] width 16 height 16
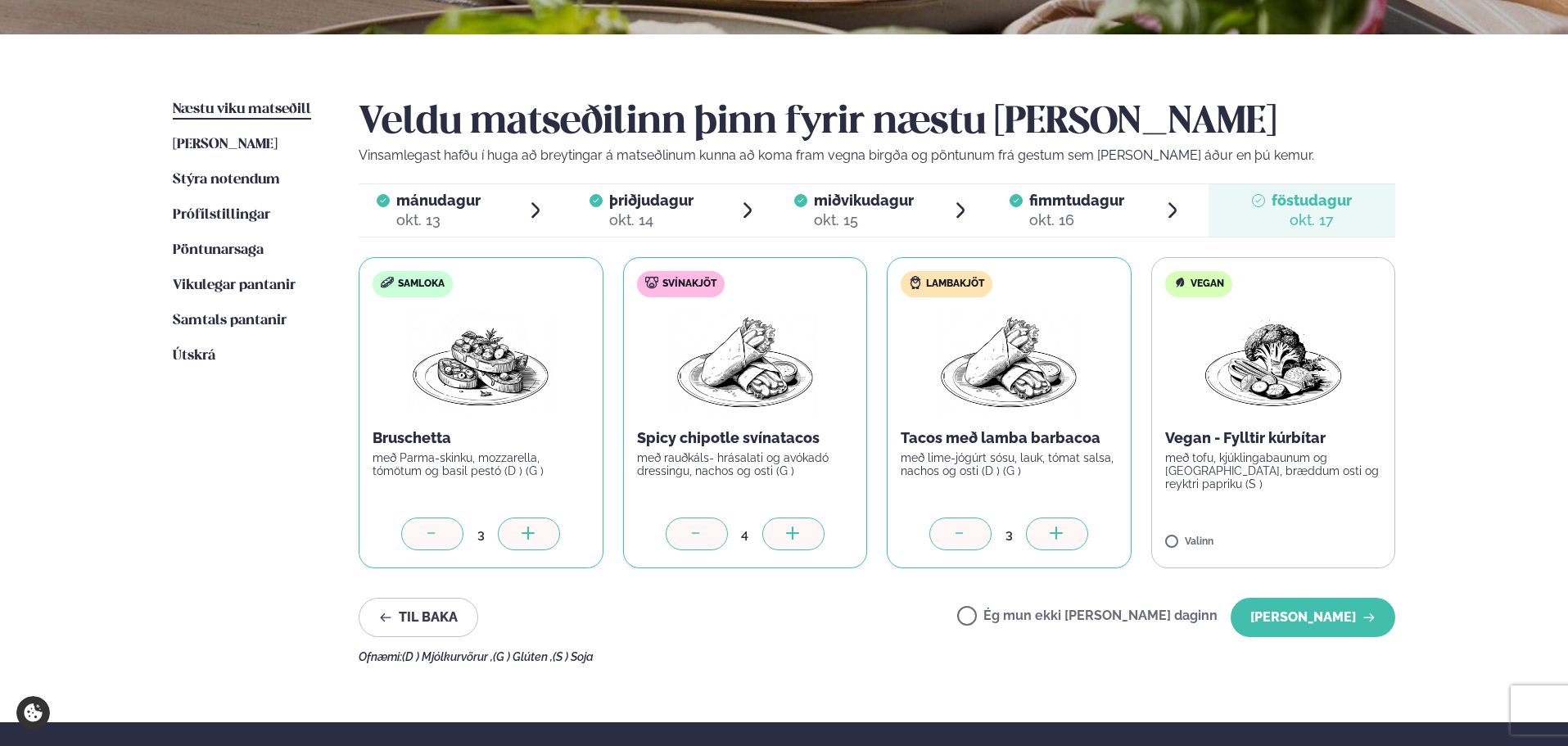
click at [1063, 535] on icon at bounding box center [1057, 535] width 16 height 16
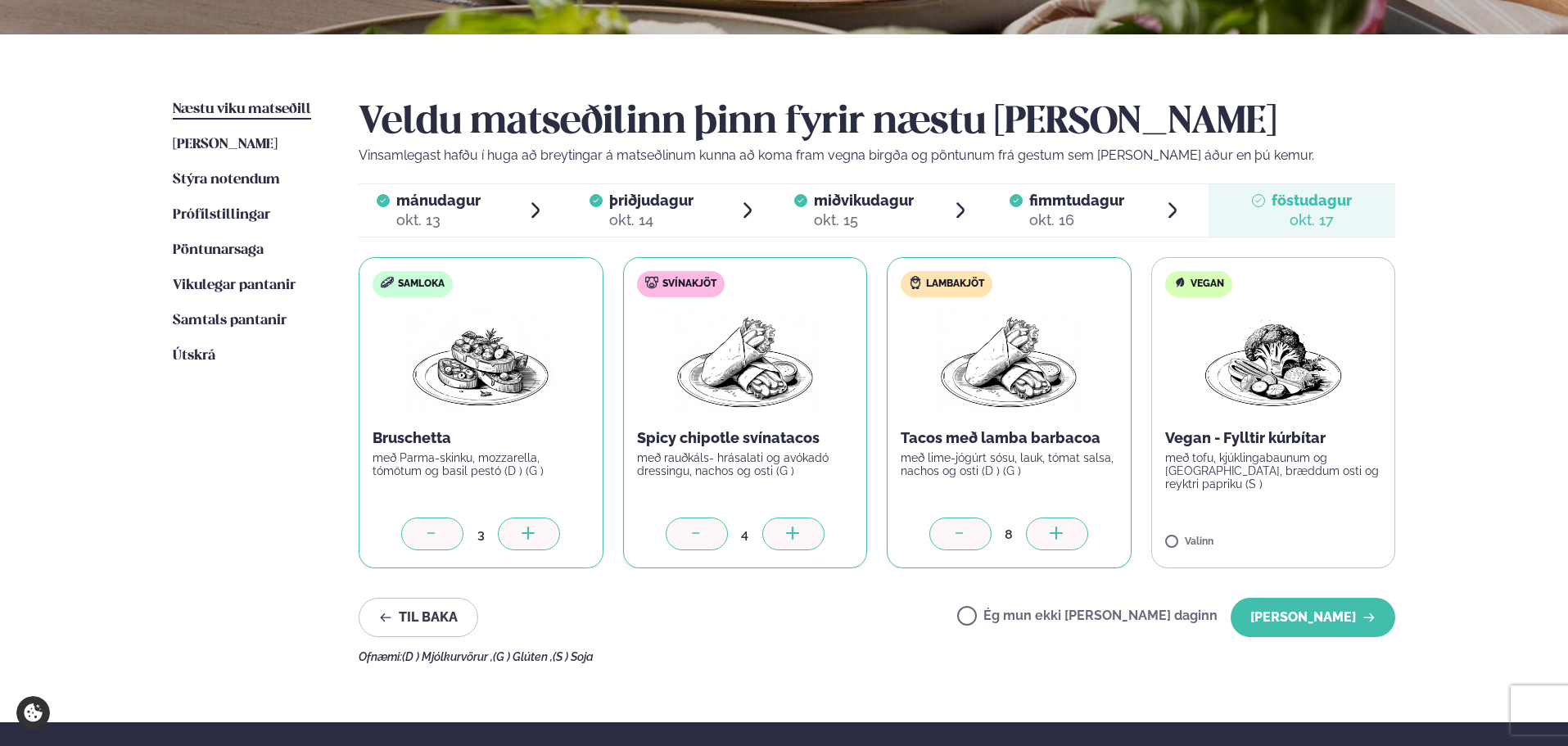
click at [1063, 535] on icon at bounding box center [1057, 535] width 16 height 16
click at [1371, 626] on button "[PERSON_NAME]" at bounding box center [1313, 618] width 164 height 39
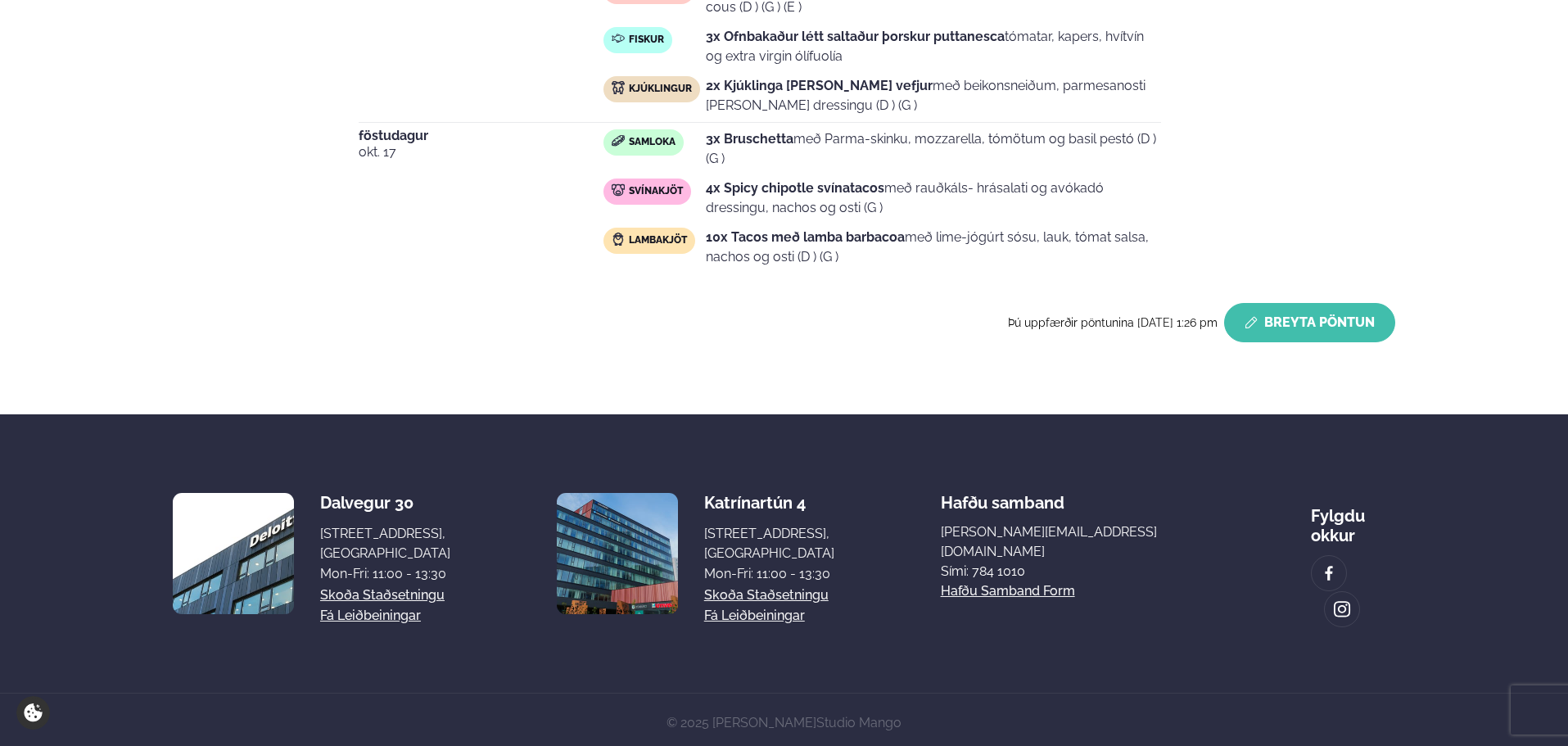
click at [1265, 326] on button "Breyta Pöntun" at bounding box center [1310, 322] width 171 height 39
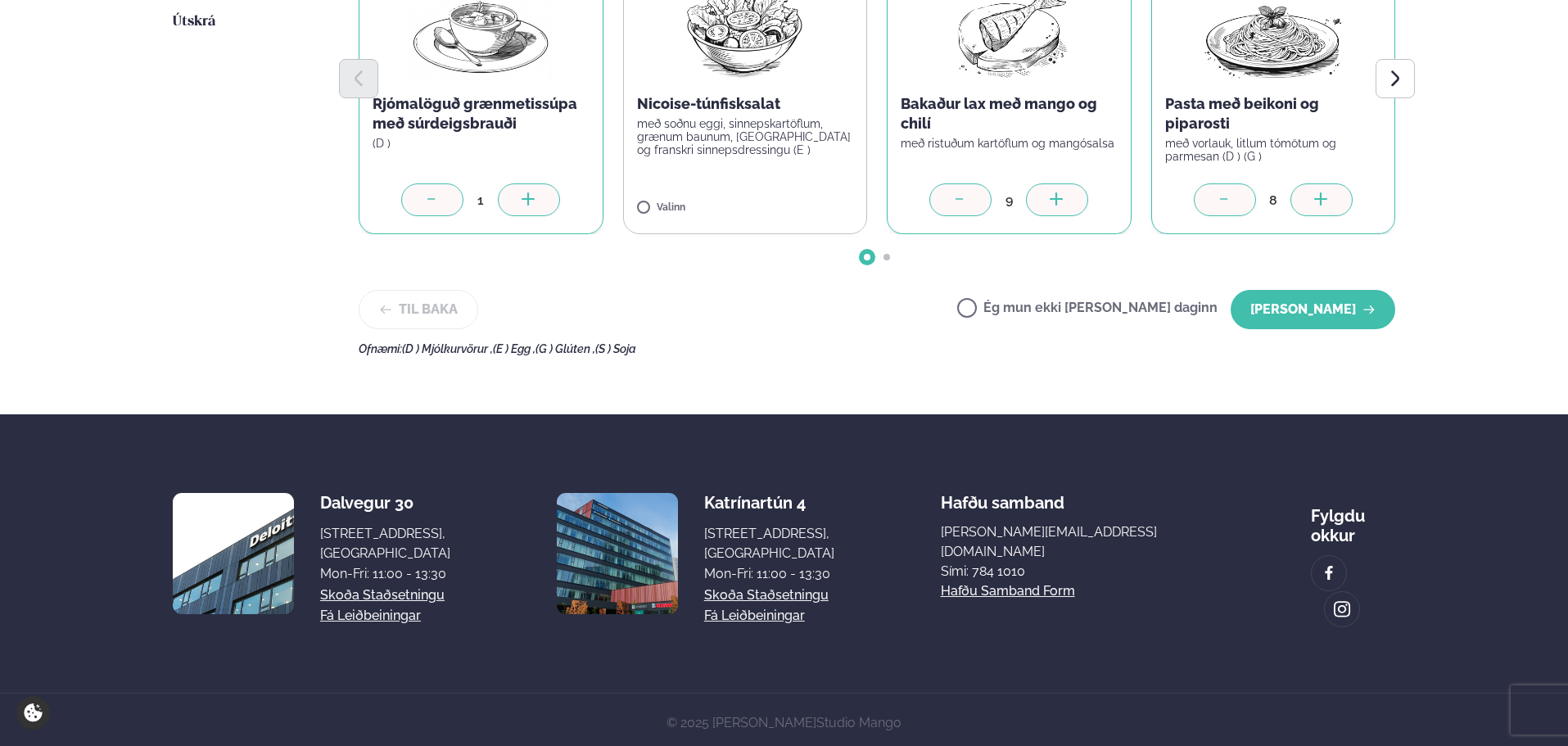
scroll to position [253, 0]
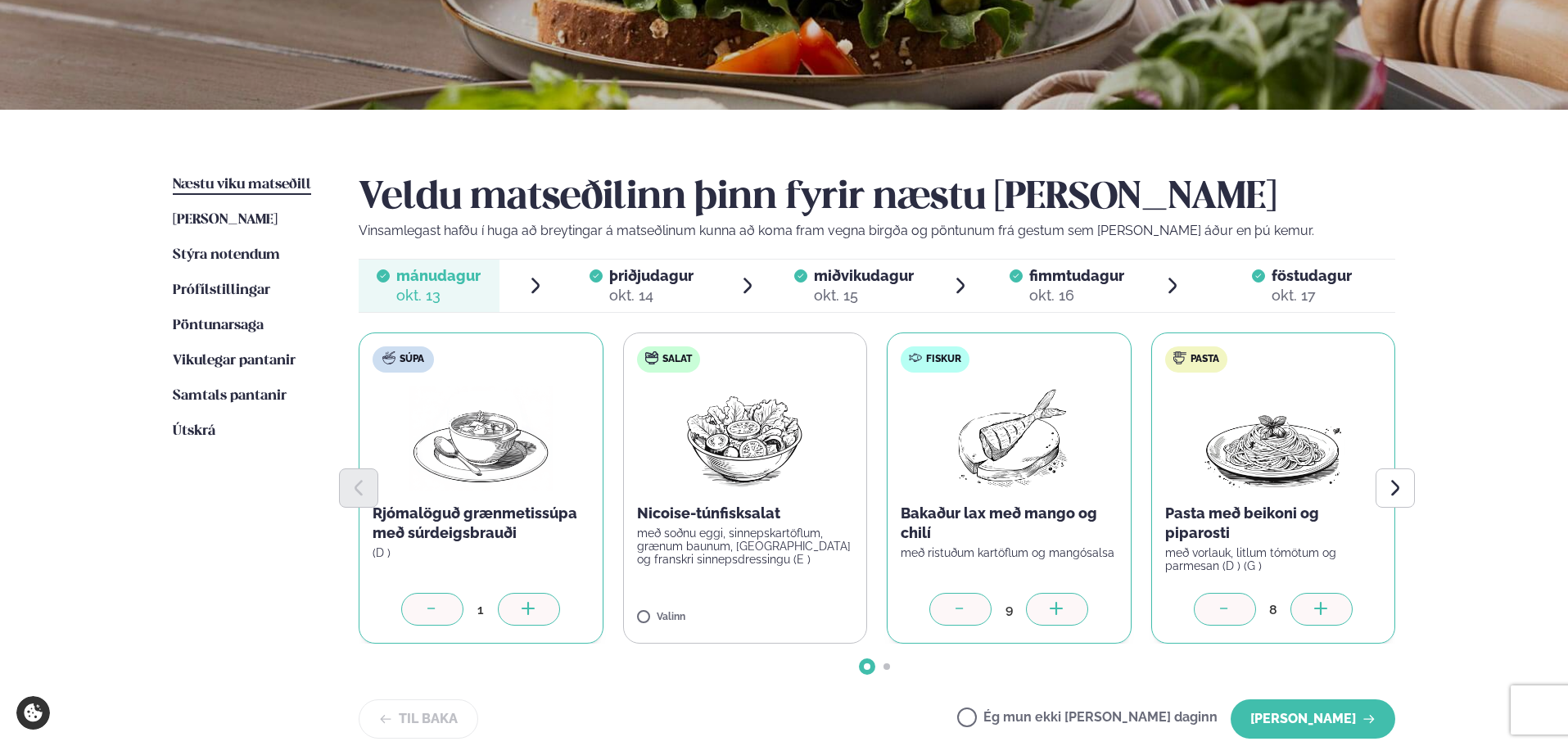
click at [648, 296] on div "okt. 14" at bounding box center [651, 295] width 85 height 20
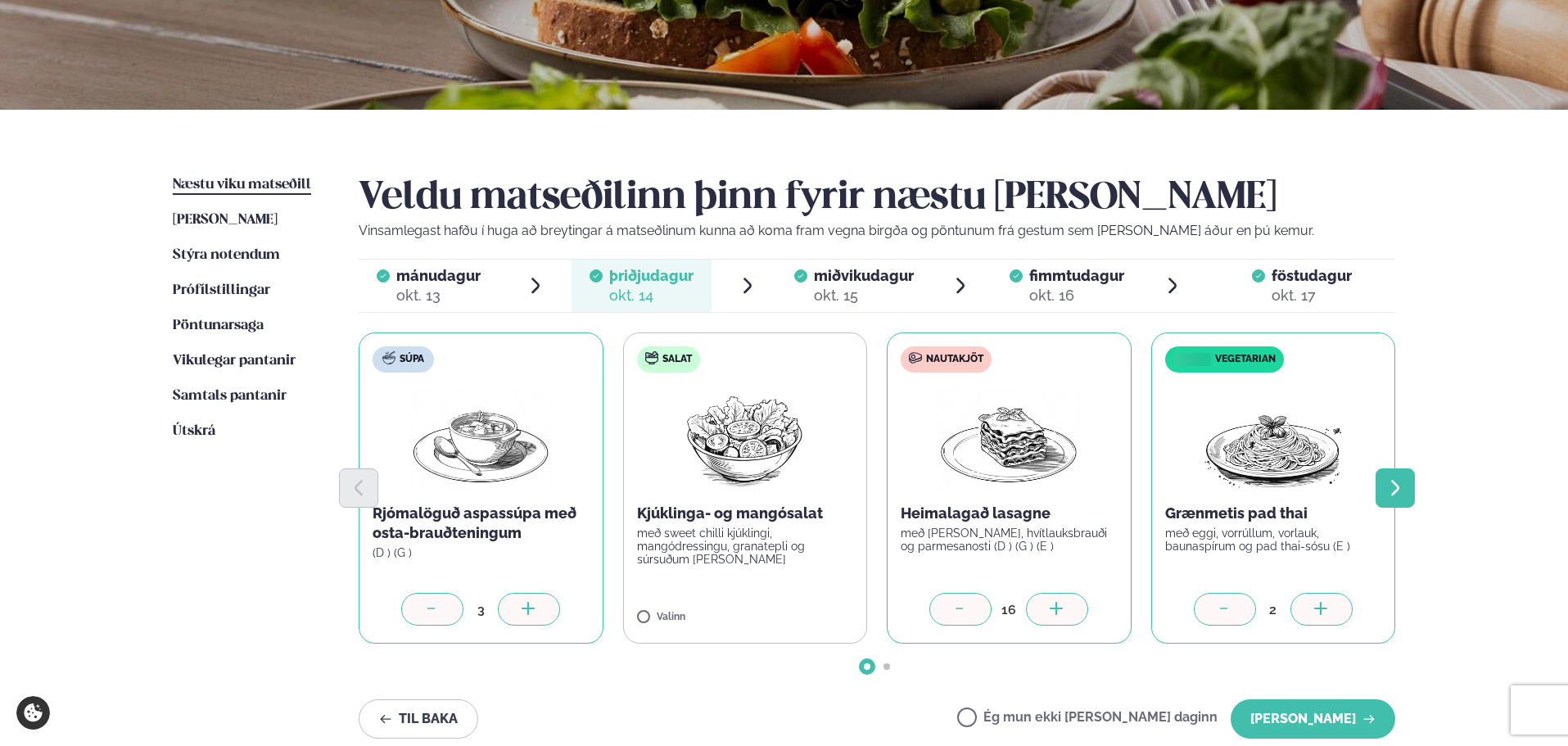
click at [1404, 489] on icon "Next slide" at bounding box center [1395, 488] width 20 height 20
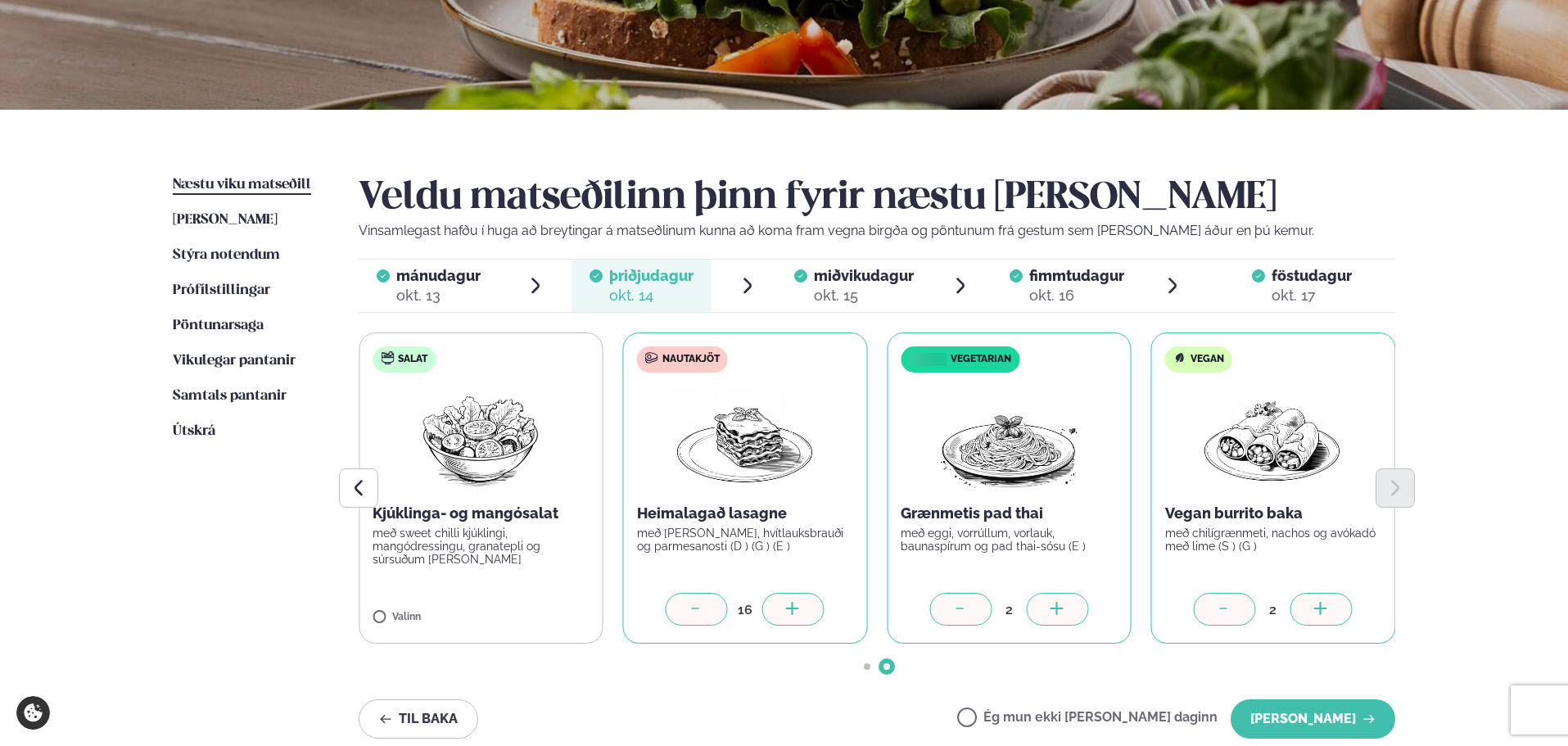
click at [1217, 614] on icon at bounding box center [1225, 610] width 16 height 16
click at [1342, 730] on button "[PERSON_NAME]" at bounding box center [1313, 719] width 164 height 39
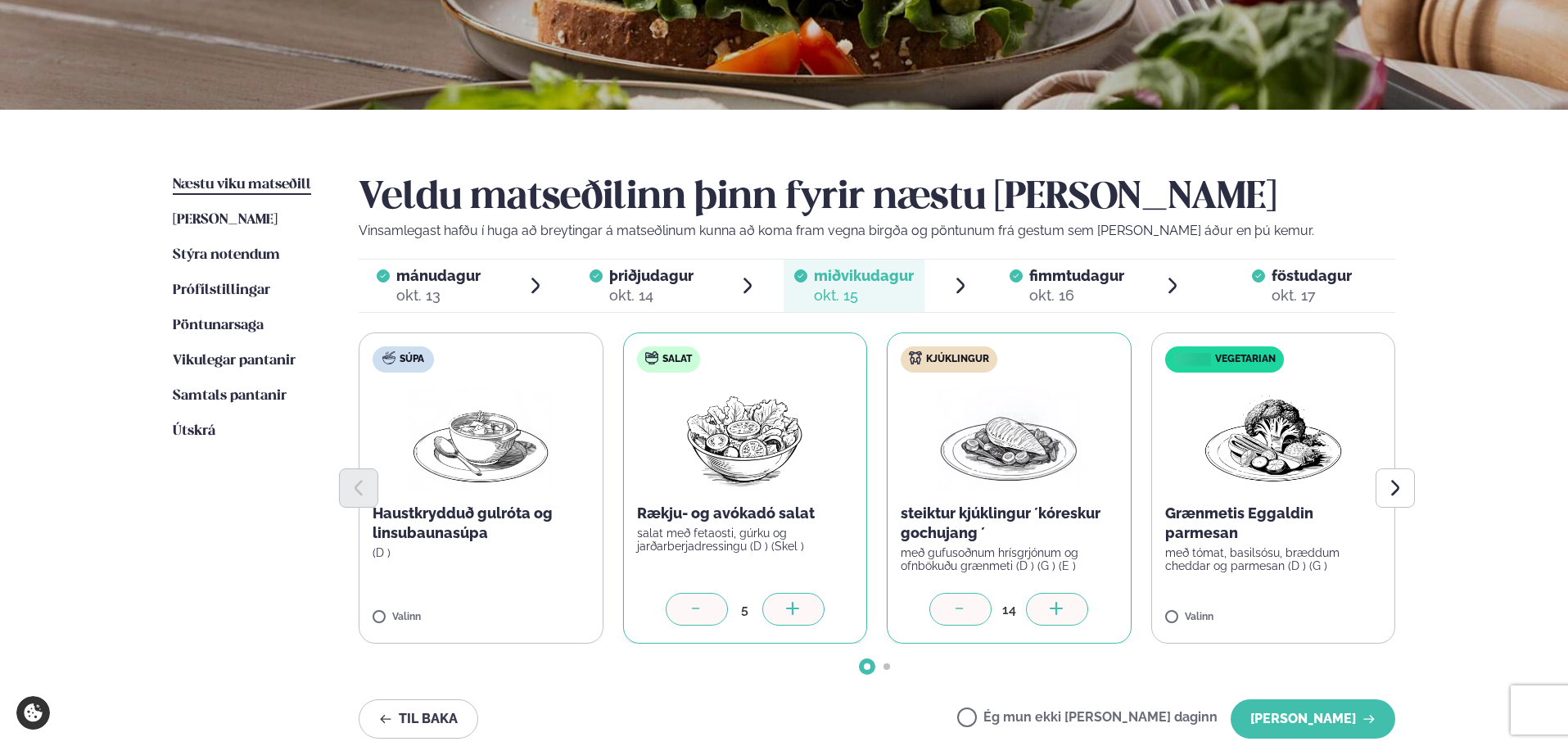
click at [1344, 725] on button "[PERSON_NAME]" at bounding box center [1313, 719] width 164 height 39
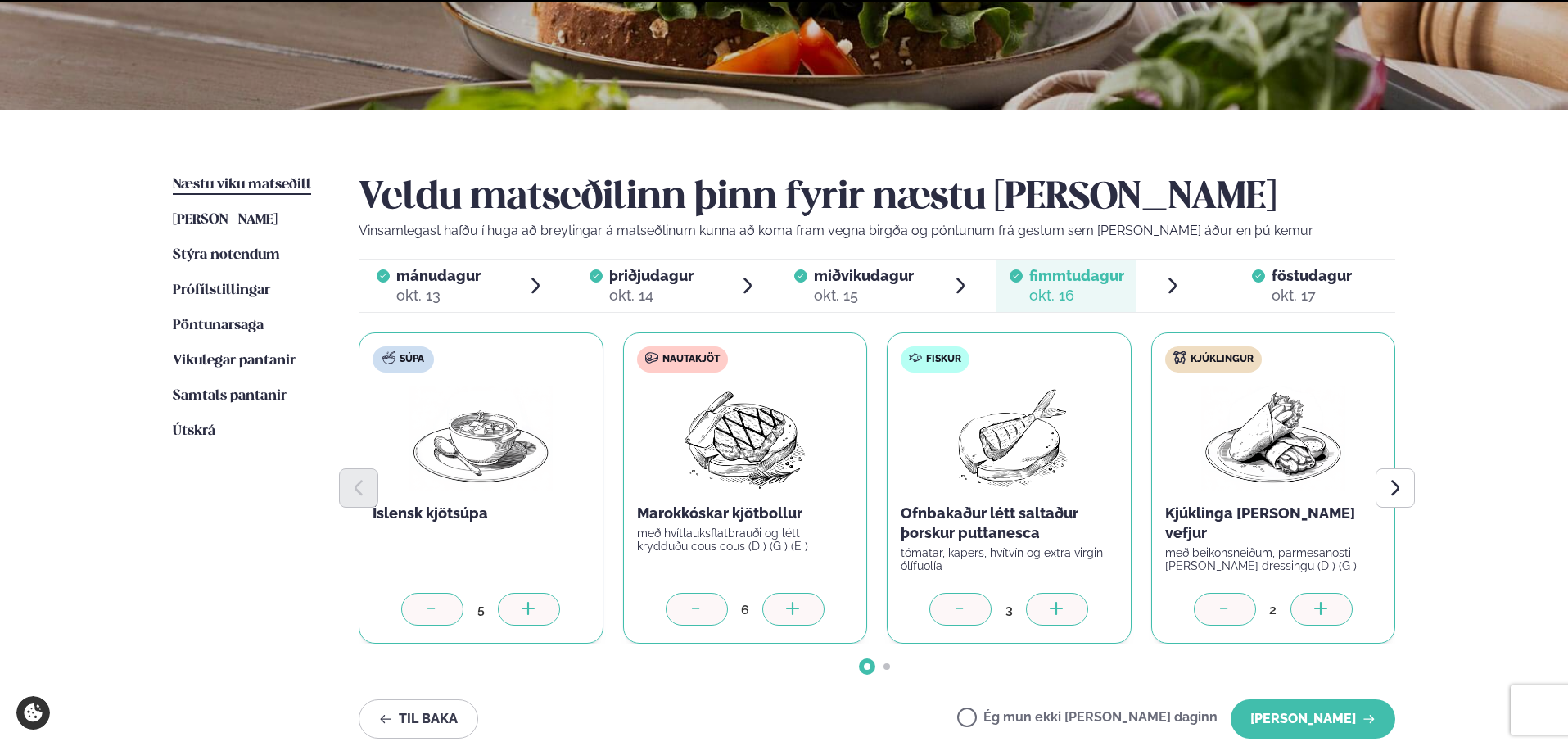
click at [1344, 725] on button "[PERSON_NAME]" at bounding box center [1313, 719] width 164 height 39
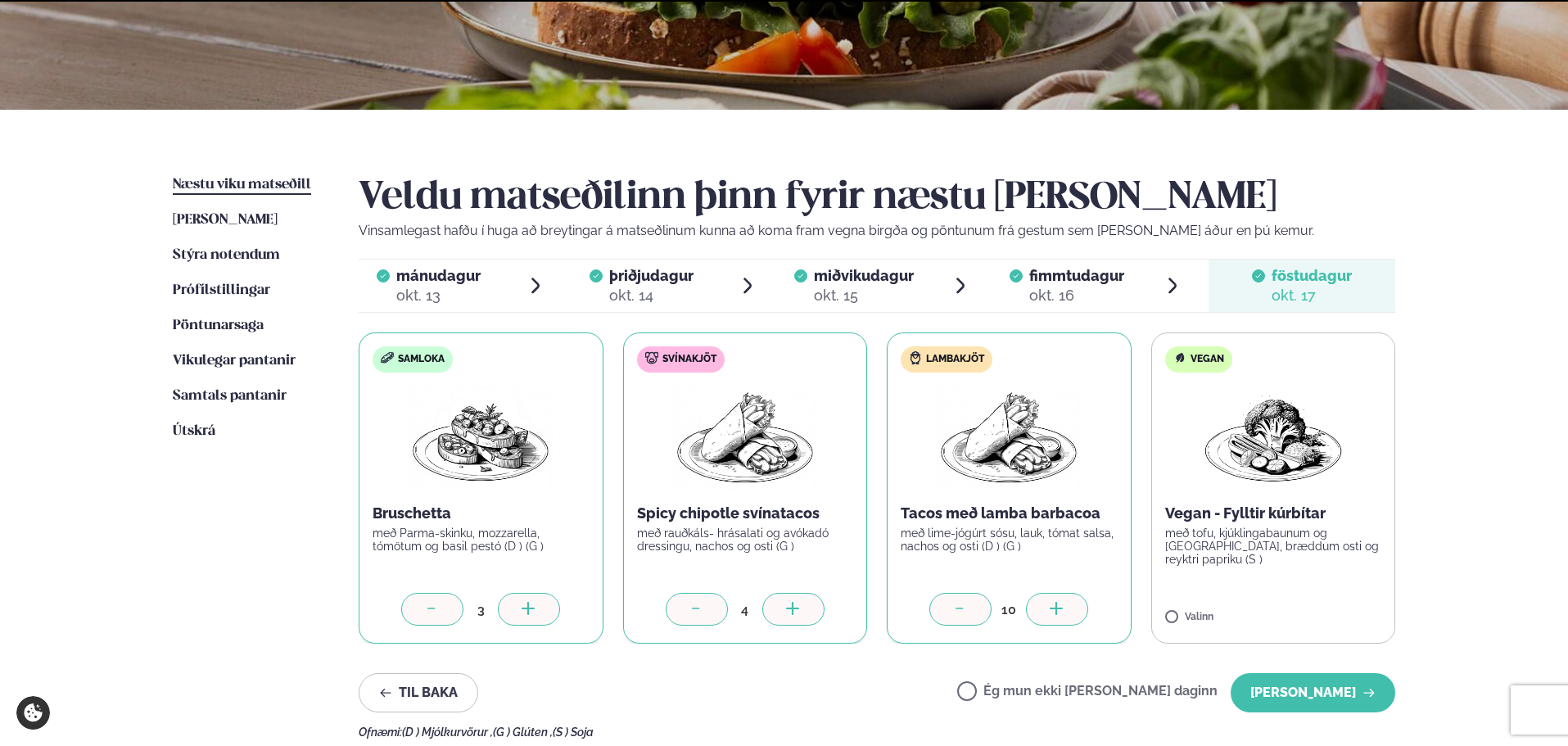
click at [1344, 725] on div "Ofnæmi: (D ) Mjólkurvörur , (G ) Glúten , (S ) Soja" at bounding box center [877, 732] width 1037 height 13
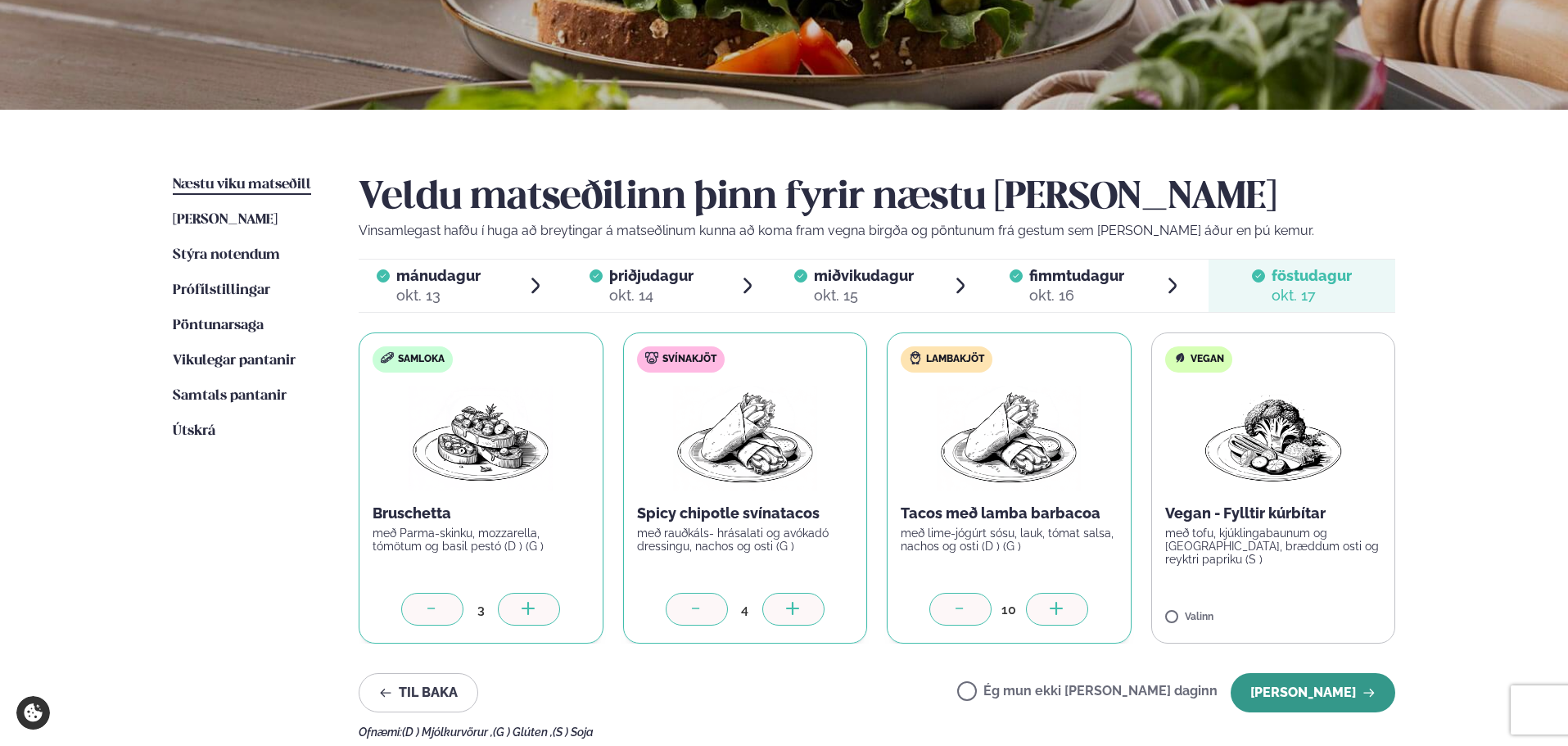
click at [1344, 696] on button "[PERSON_NAME]" at bounding box center [1313, 693] width 164 height 39
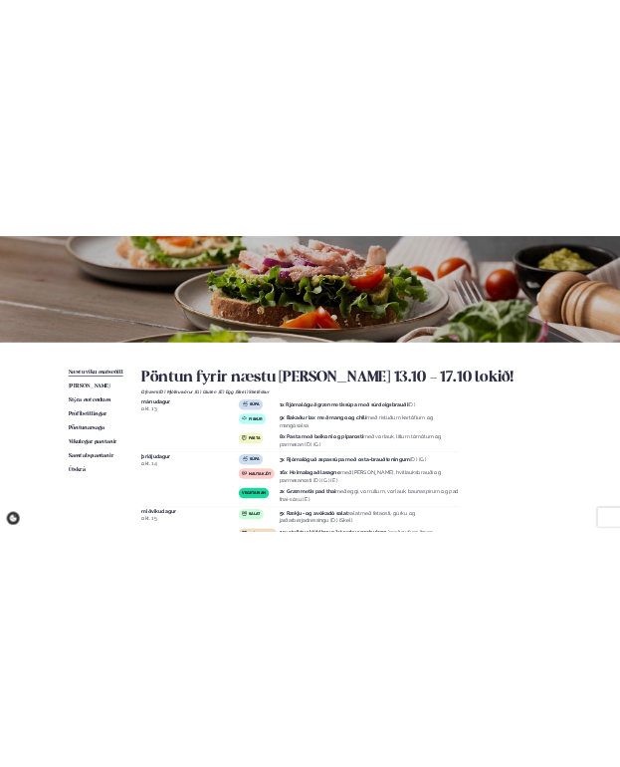
scroll to position [0, 0]
